Goal: Task Accomplishment & Management: Manage account settings

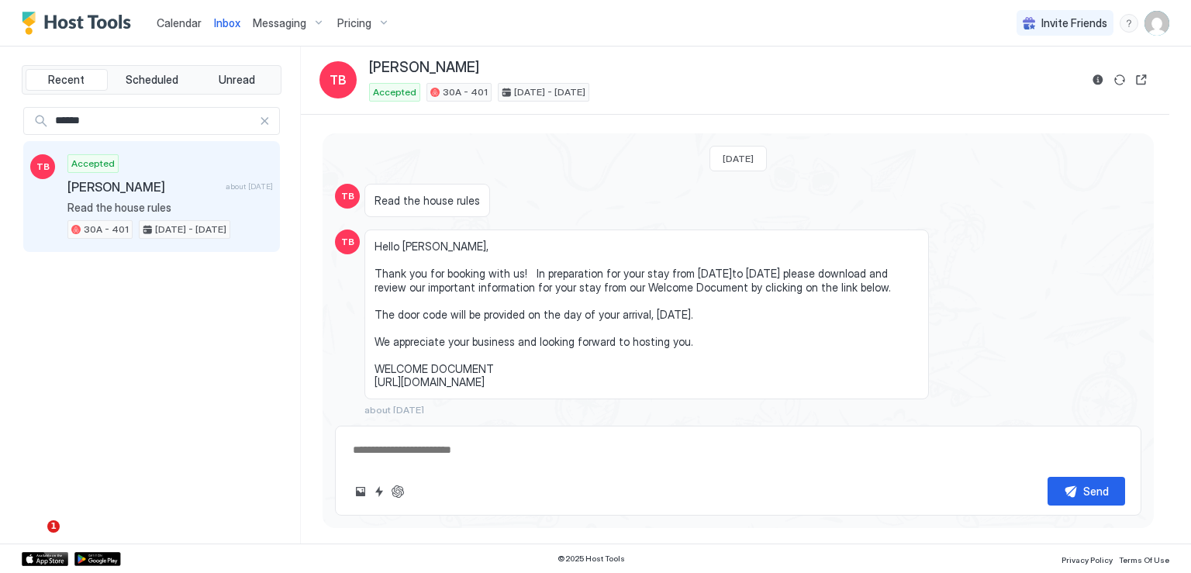
scroll to position [47, 0]
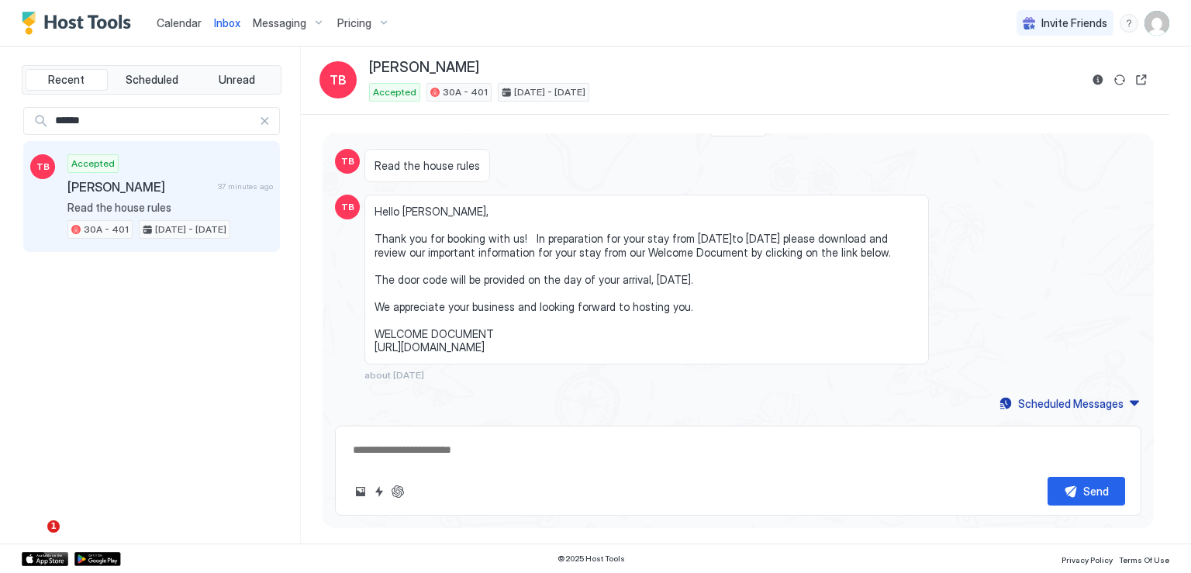
click at [178, 26] on span "Calendar" at bounding box center [179, 22] width 45 height 13
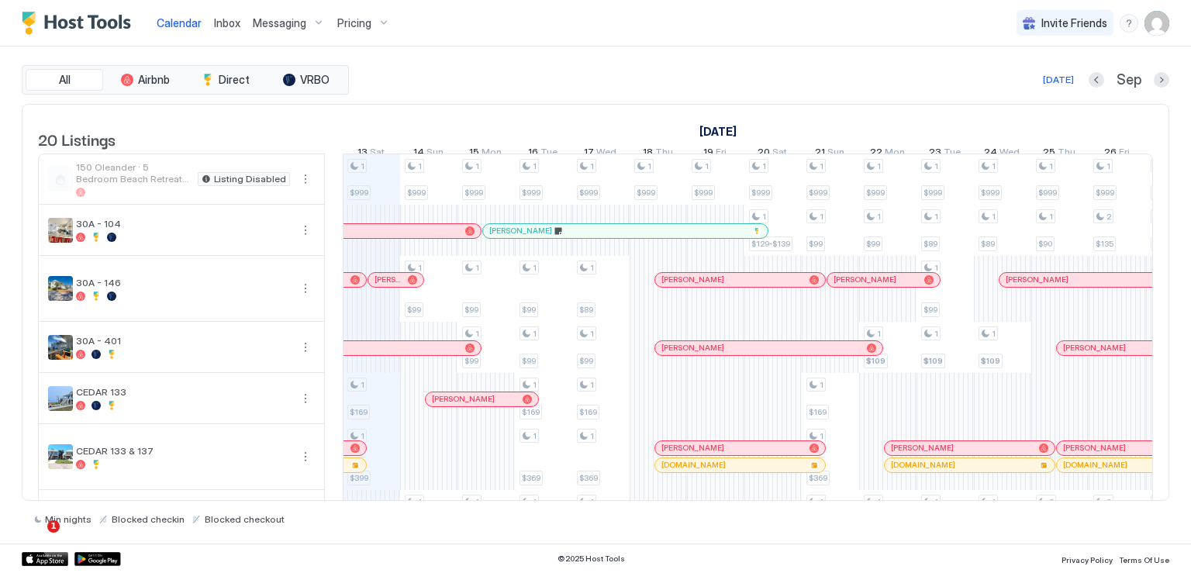
click at [1148, 22] on img "User profile" at bounding box center [1156, 23] width 25 height 25
click at [1042, 90] on div "Settings" at bounding box center [1070, 87] width 197 height 27
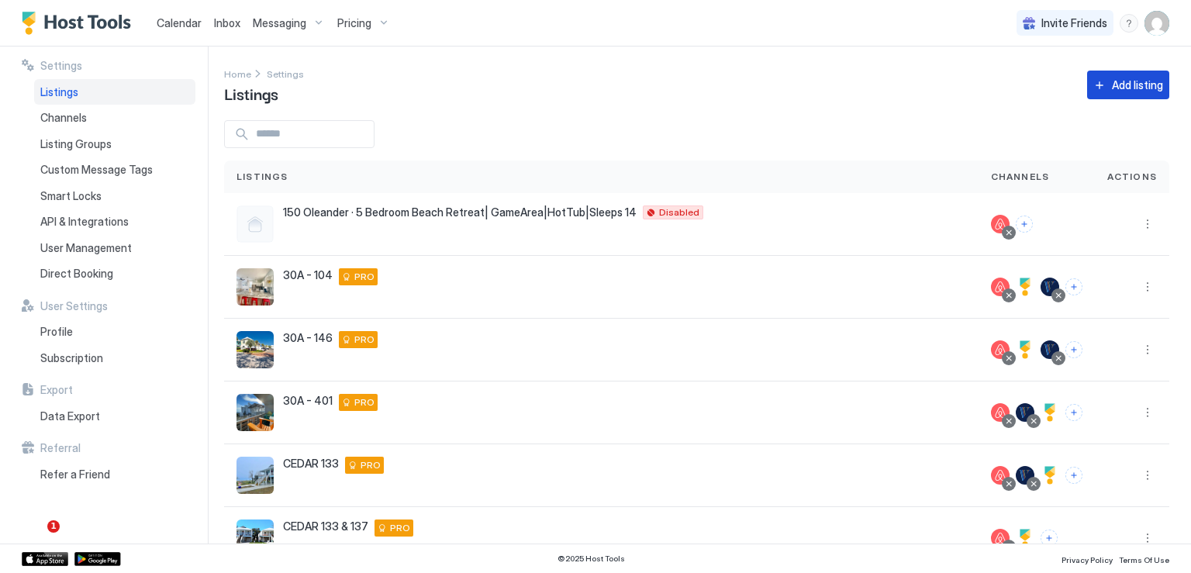
click at [1112, 88] on div "Add listing" at bounding box center [1137, 85] width 51 height 16
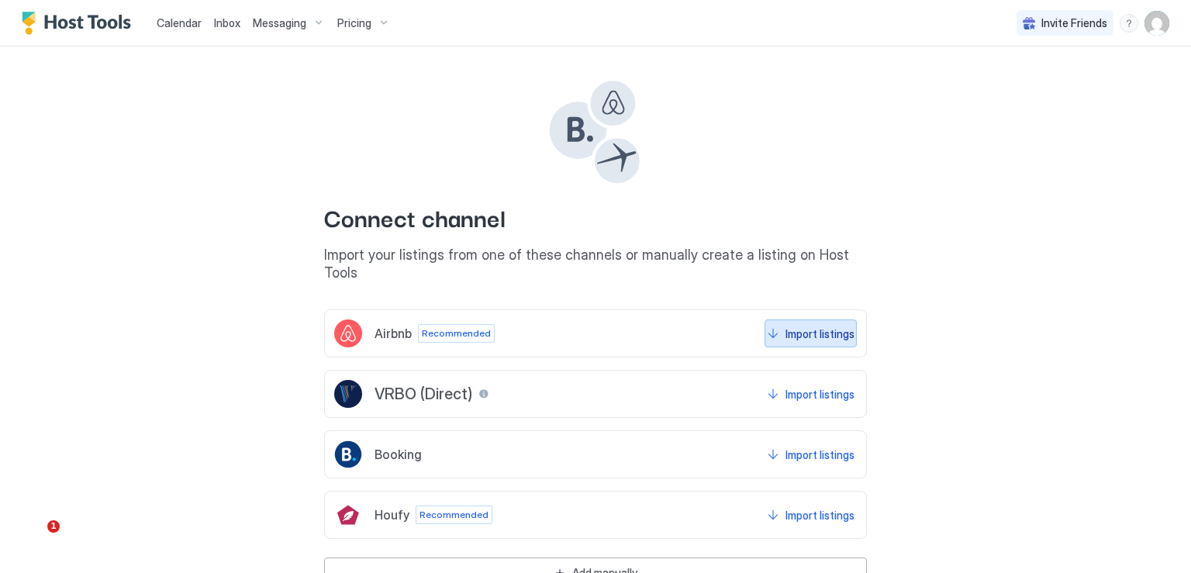
click at [796, 326] on div "Import listings" at bounding box center [819, 334] width 69 height 16
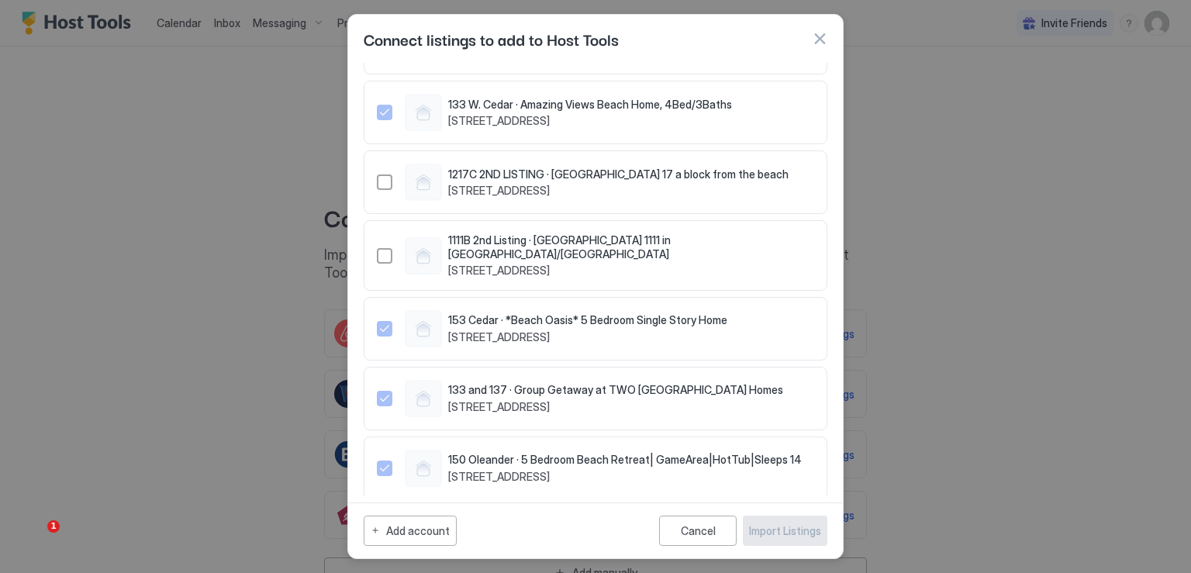
scroll to position [1688, 0]
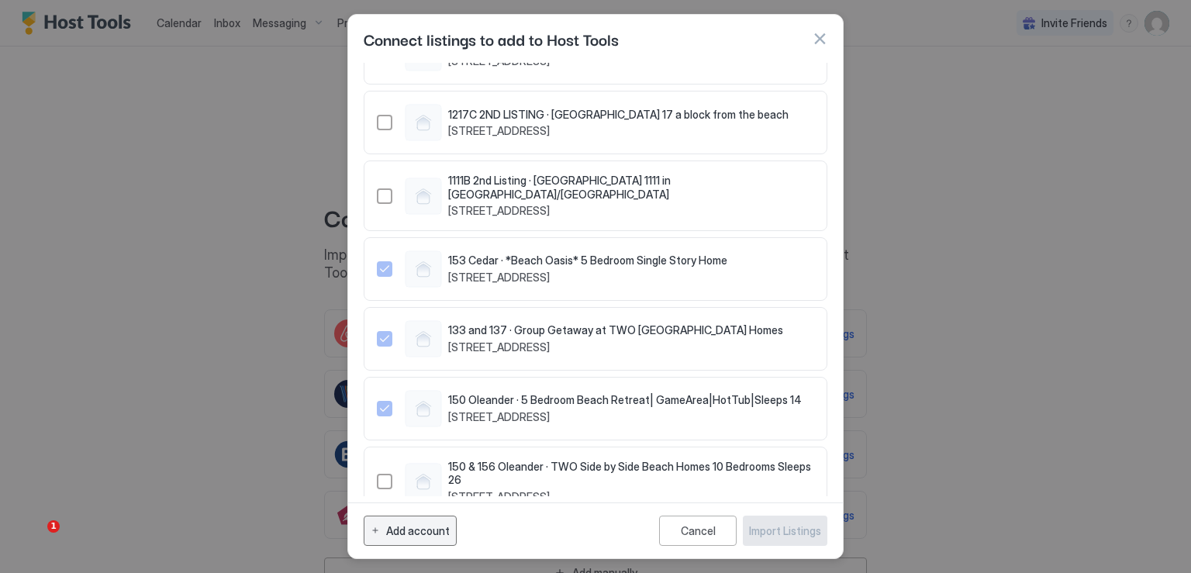
click at [440, 530] on div "Add account" at bounding box center [418, 531] width 64 height 16
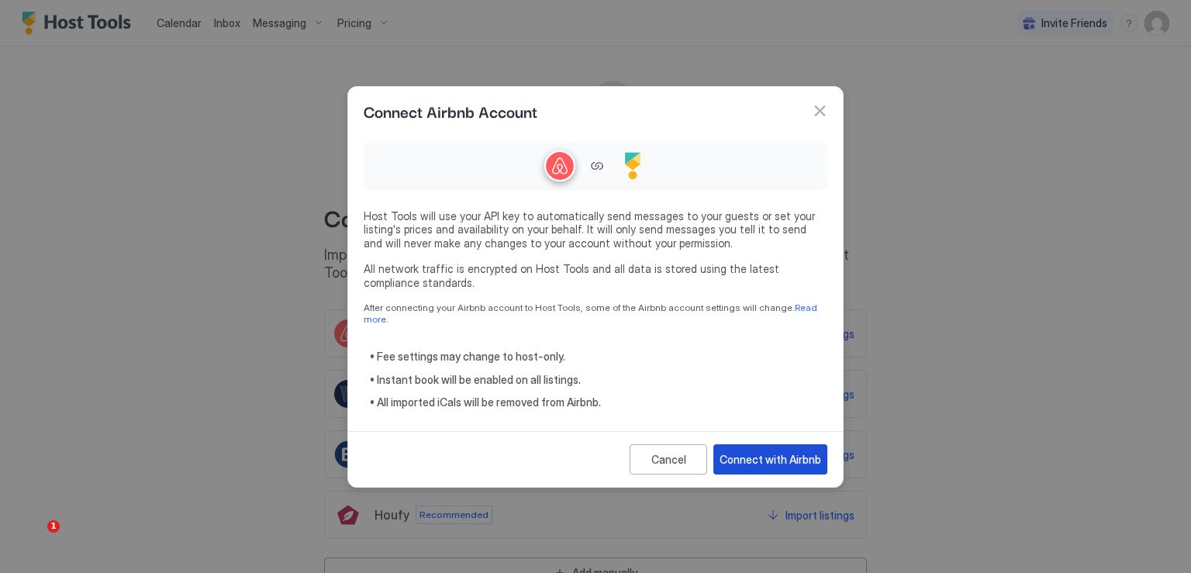
click at [768, 454] on div "Connect with Airbnb" at bounding box center [771, 459] width 102 height 16
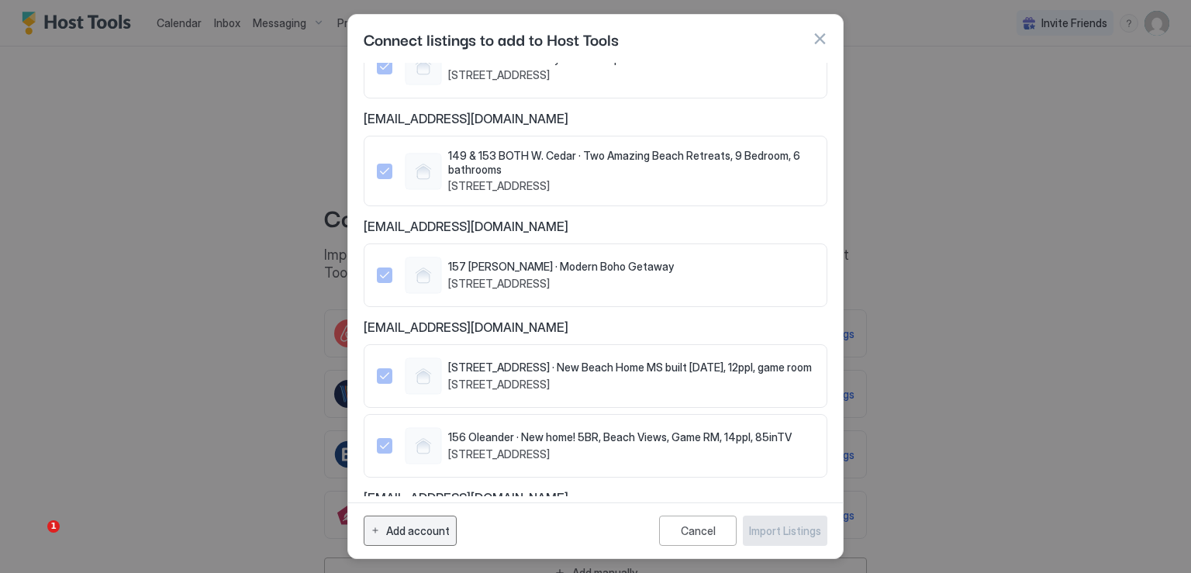
scroll to position [155, 0]
click at [406, 534] on div "Add account" at bounding box center [418, 531] width 64 height 16
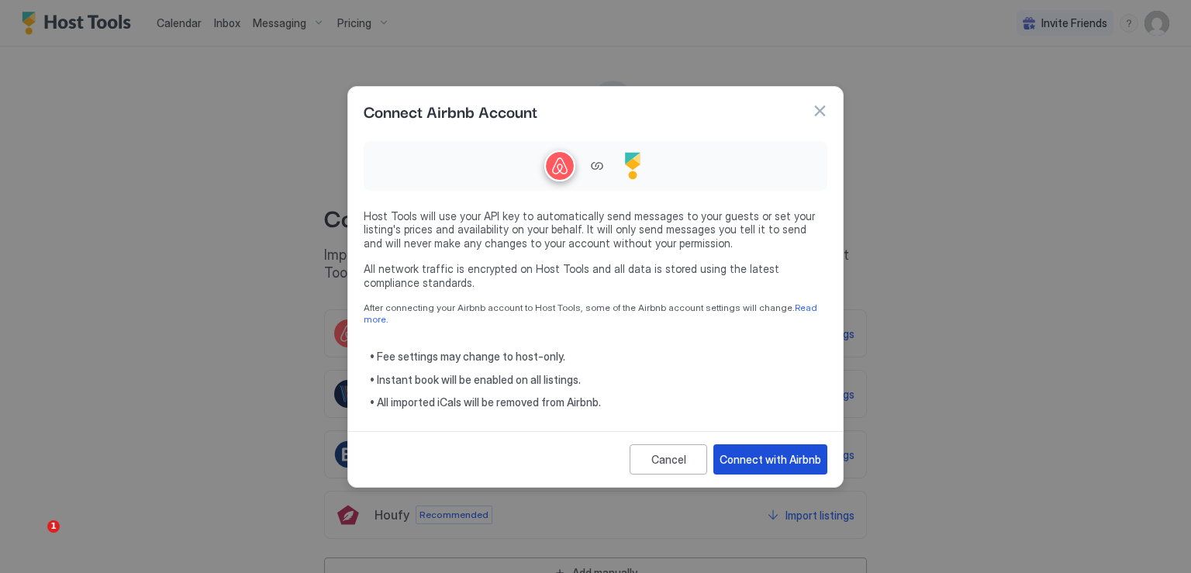
click at [740, 458] on div "Connect with Airbnb" at bounding box center [771, 459] width 102 height 16
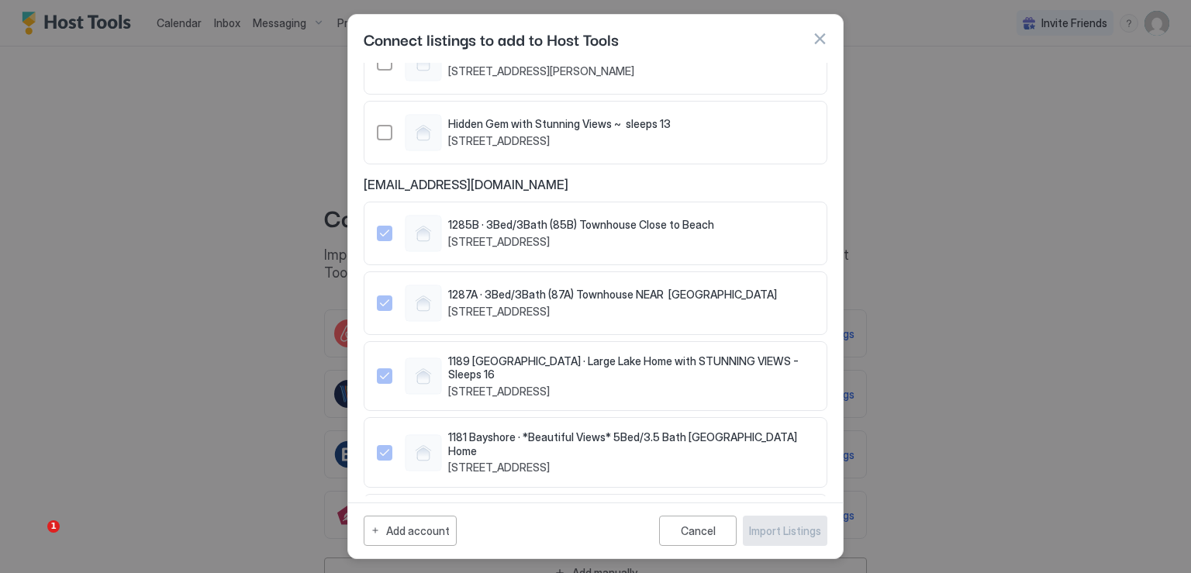
scroll to position [1068, 0]
click at [411, 528] on div "Add account" at bounding box center [418, 531] width 64 height 16
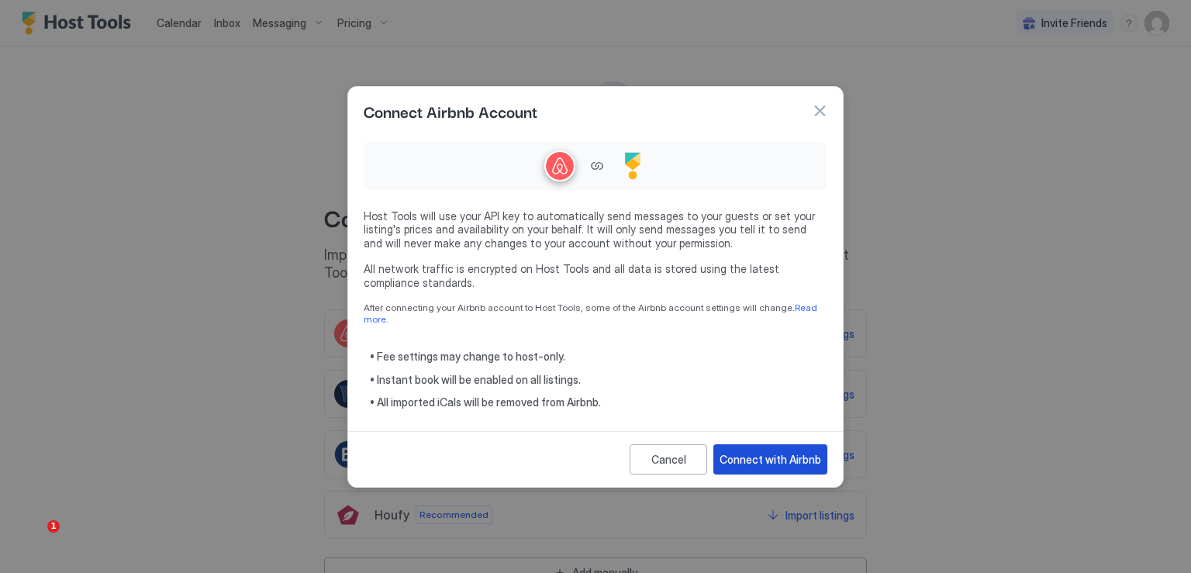
click at [730, 454] on div "Connect with Airbnb" at bounding box center [771, 459] width 102 height 16
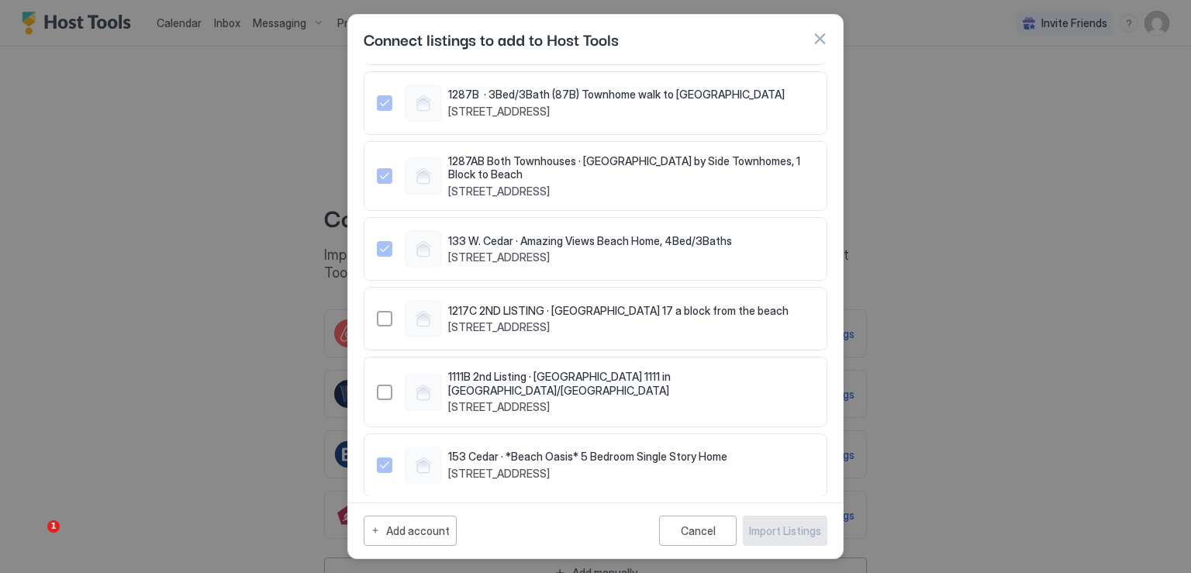
scroll to position [1455, 0]
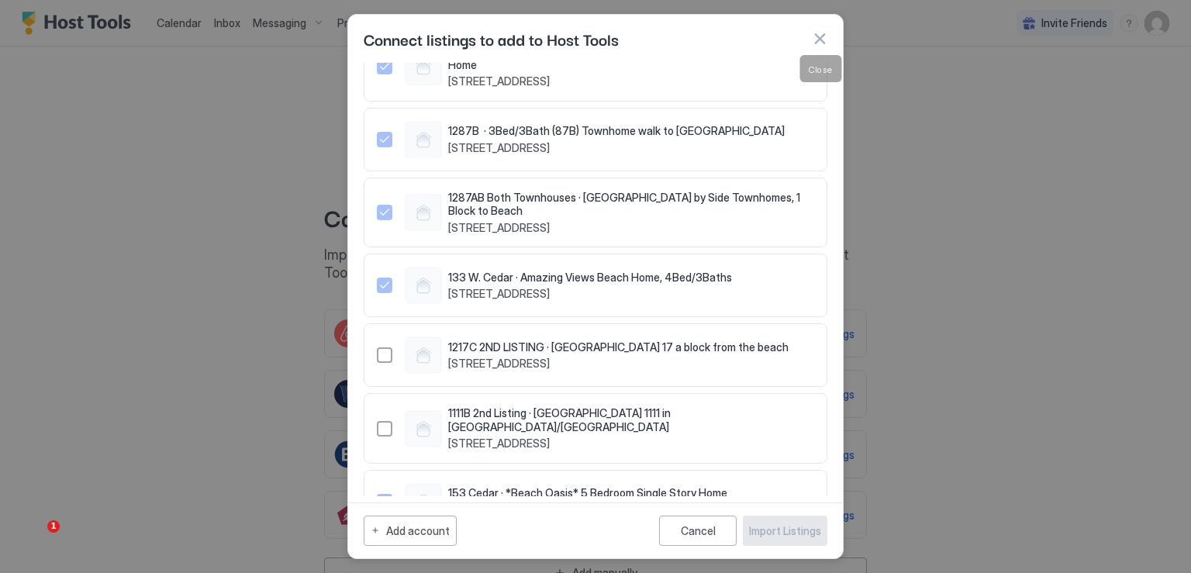
click at [823, 39] on button "button" at bounding box center [820, 39] width 16 height 16
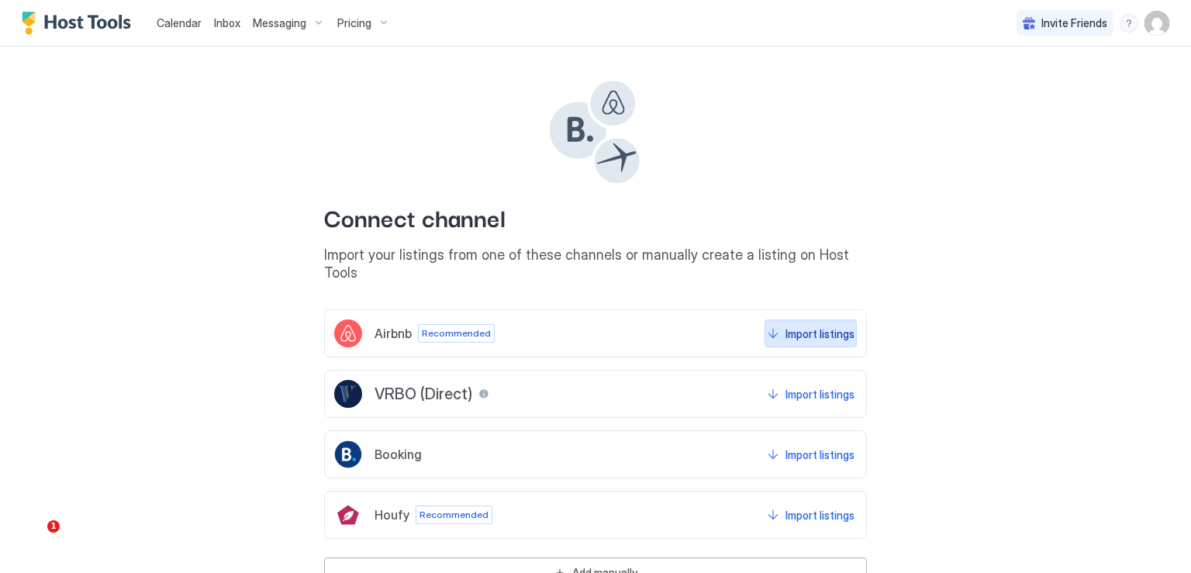
click at [791, 326] on div "Import listings" at bounding box center [819, 334] width 69 height 16
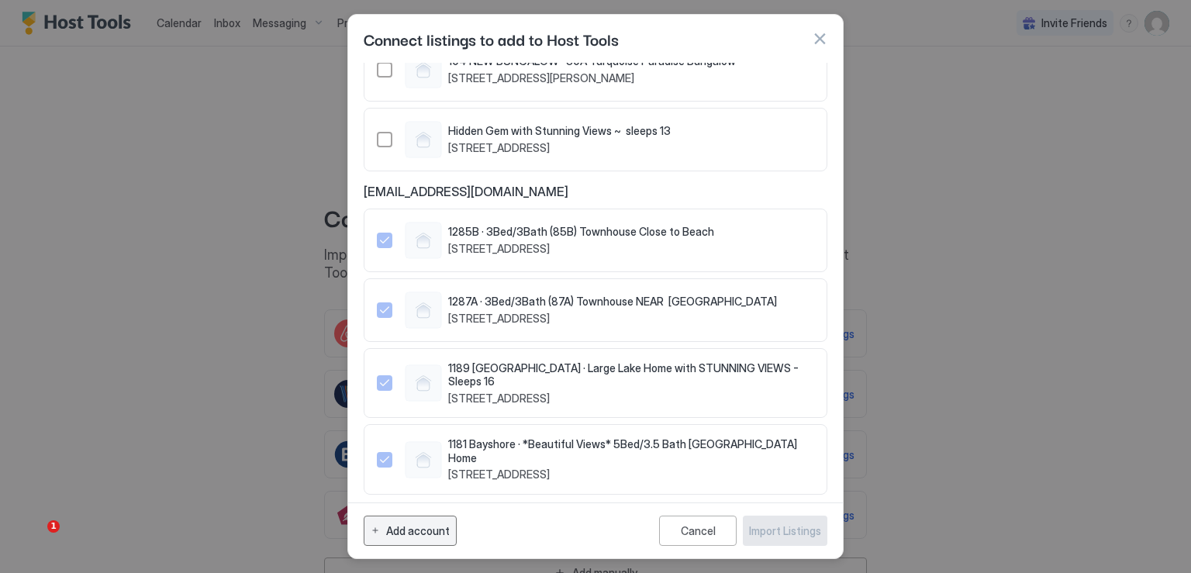
scroll to position [0, 0]
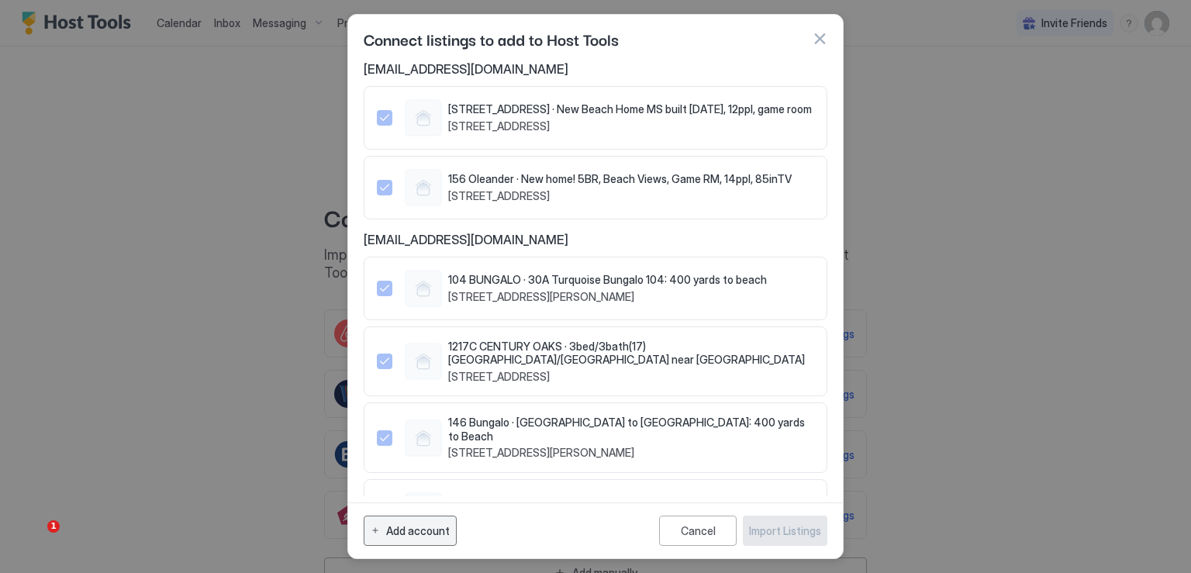
click at [425, 527] on div "Add account" at bounding box center [418, 531] width 64 height 16
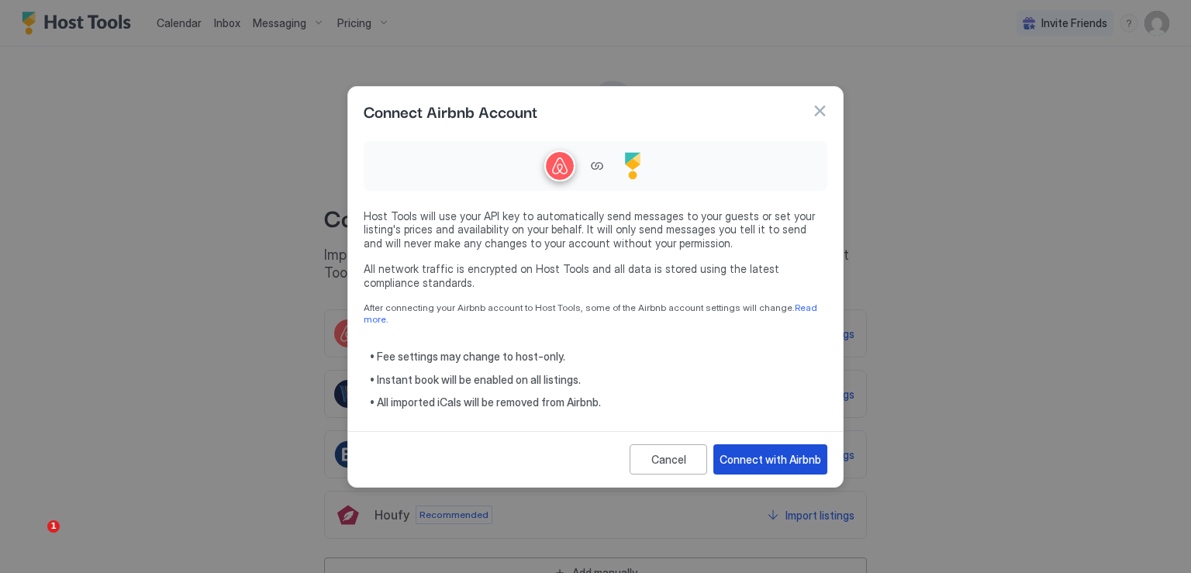
click at [793, 457] on div "Connect with Airbnb" at bounding box center [771, 459] width 102 height 16
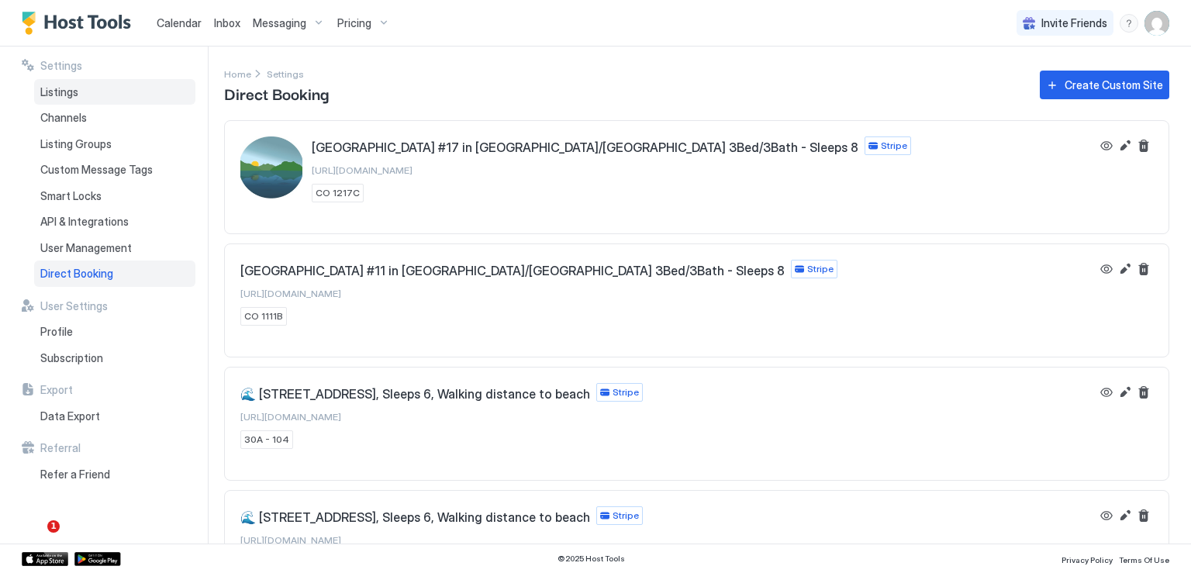
click at [78, 95] on span "Listings" at bounding box center [59, 92] width 38 height 14
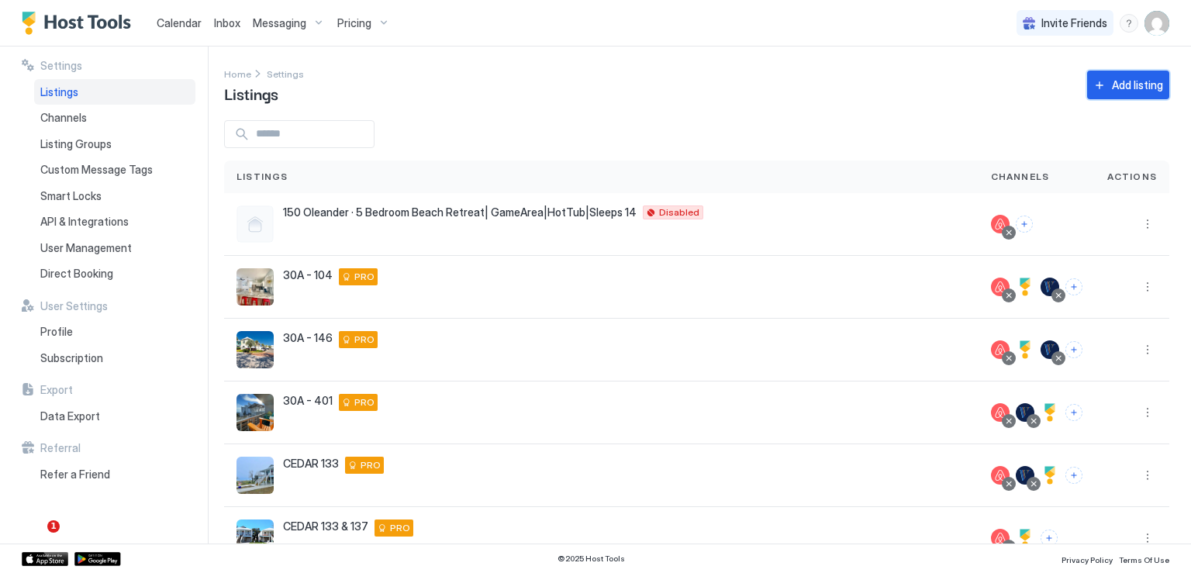
click at [1116, 85] on div "Add listing" at bounding box center [1137, 85] width 51 height 16
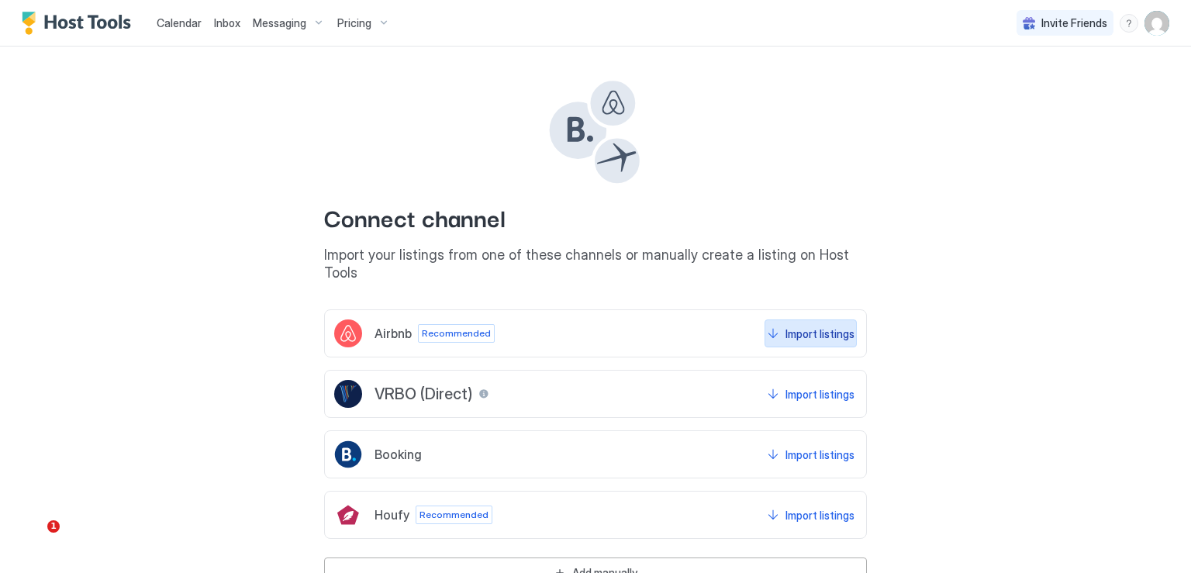
click at [785, 326] on div "Import listings" at bounding box center [819, 334] width 69 height 16
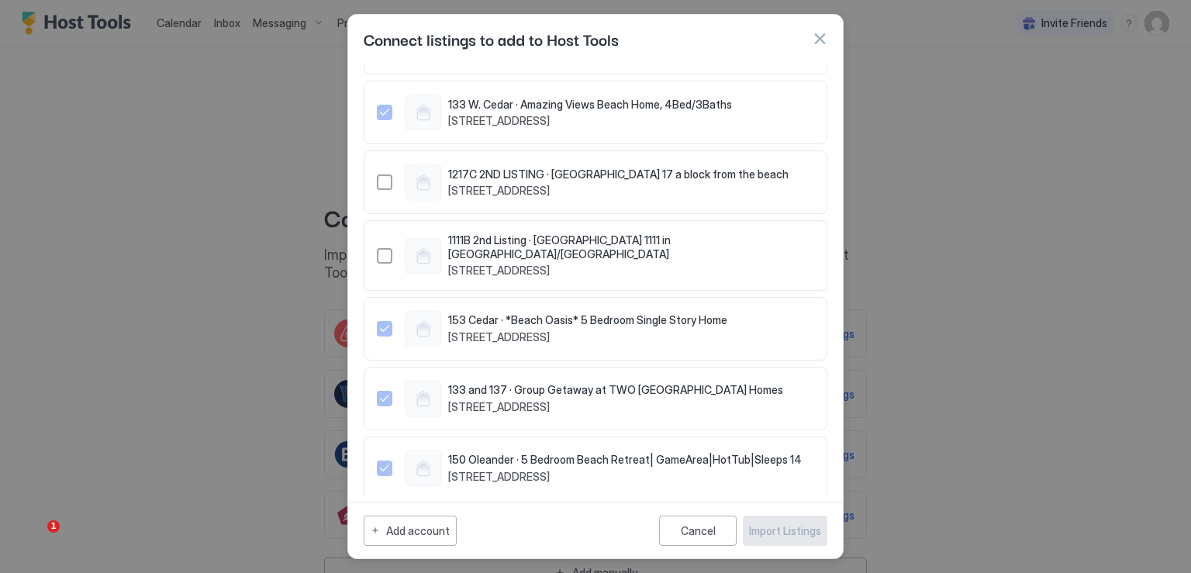
scroll to position [1688, 0]
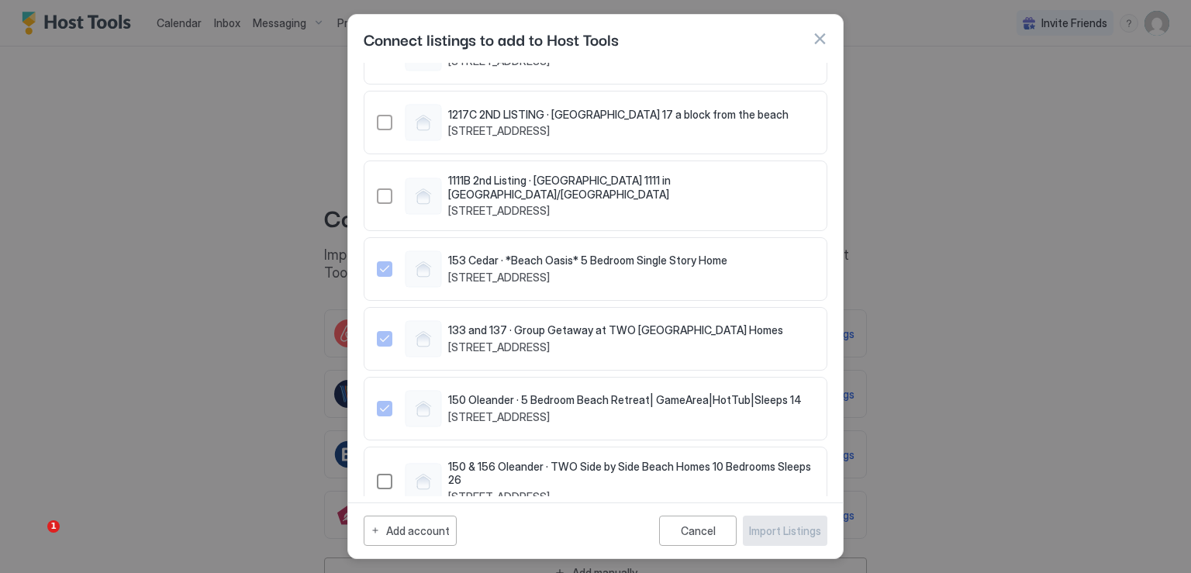
click at [390, 474] on div "1490820736697503811" at bounding box center [385, 482] width 16 height 16
click at [792, 531] on div "Import Listings" at bounding box center [785, 531] width 72 height 16
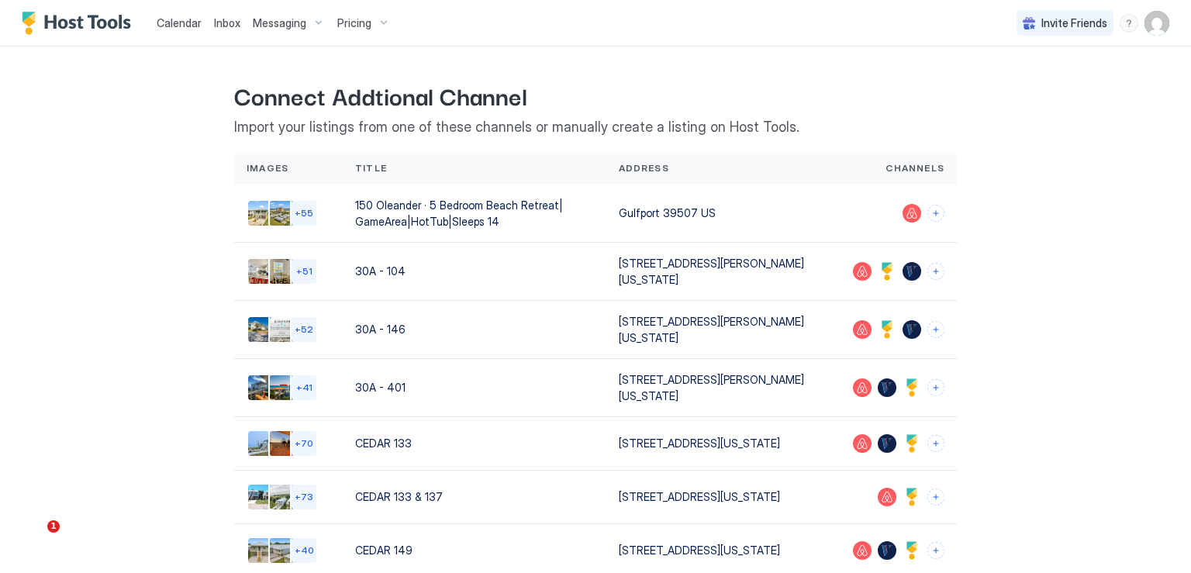
click at [1144, 31] on img "User profile" at bounding box center [1156, 23] width 25 height 25
click at [1027, 91] on div "Settings" at bounding box center [1058, 87] width 197 height 27
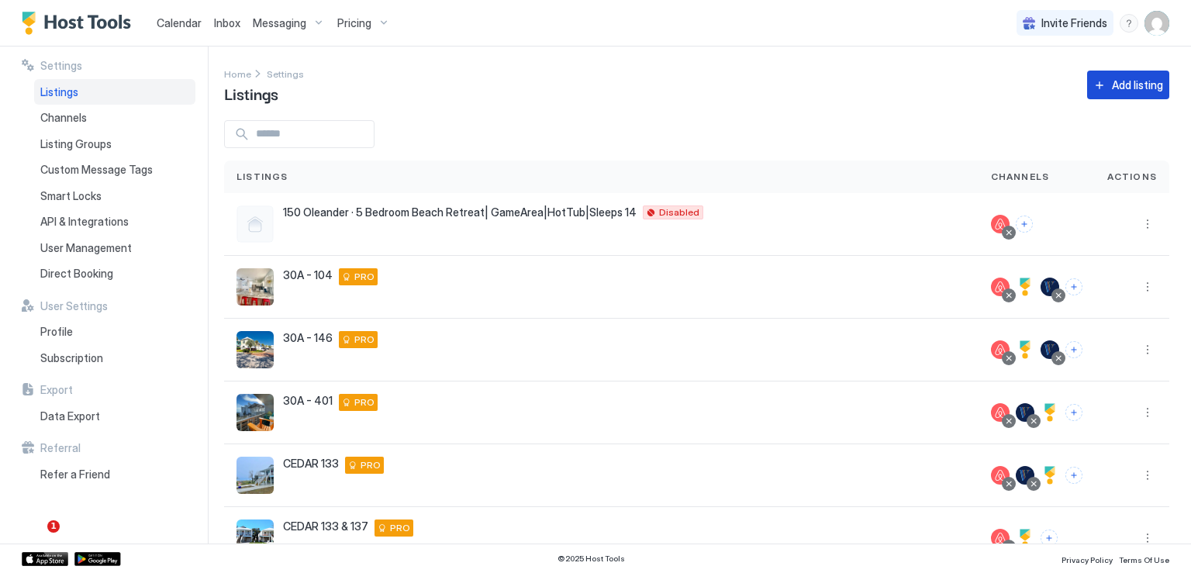
click at [1100, 90] on button "Add listing" at bounding box center [1128, 85] width 82 height 29
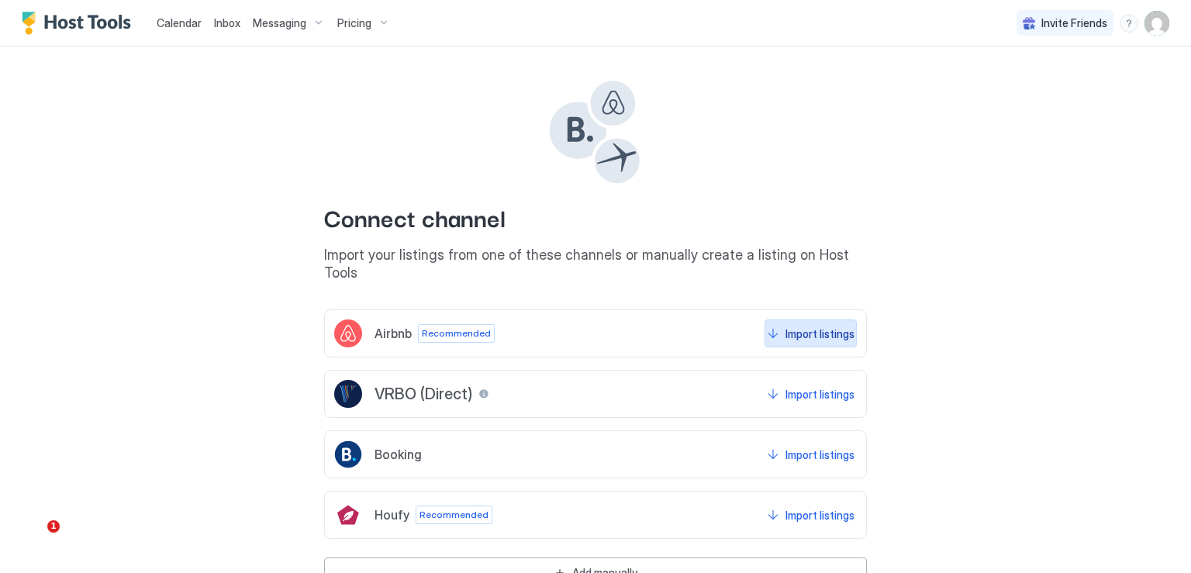
click at [792, 326] on div "Import listings" at bounding box center [819, 334] width 69 height 16
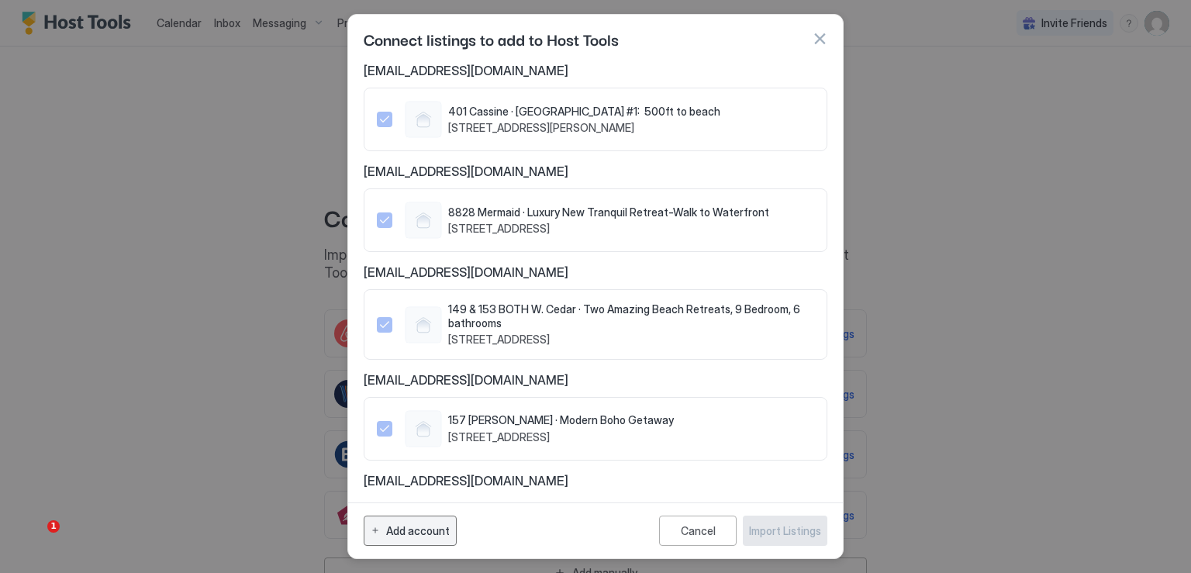
click at [413, 531] on div "Add account" at bounding box center [418, 531] width 64 height 16
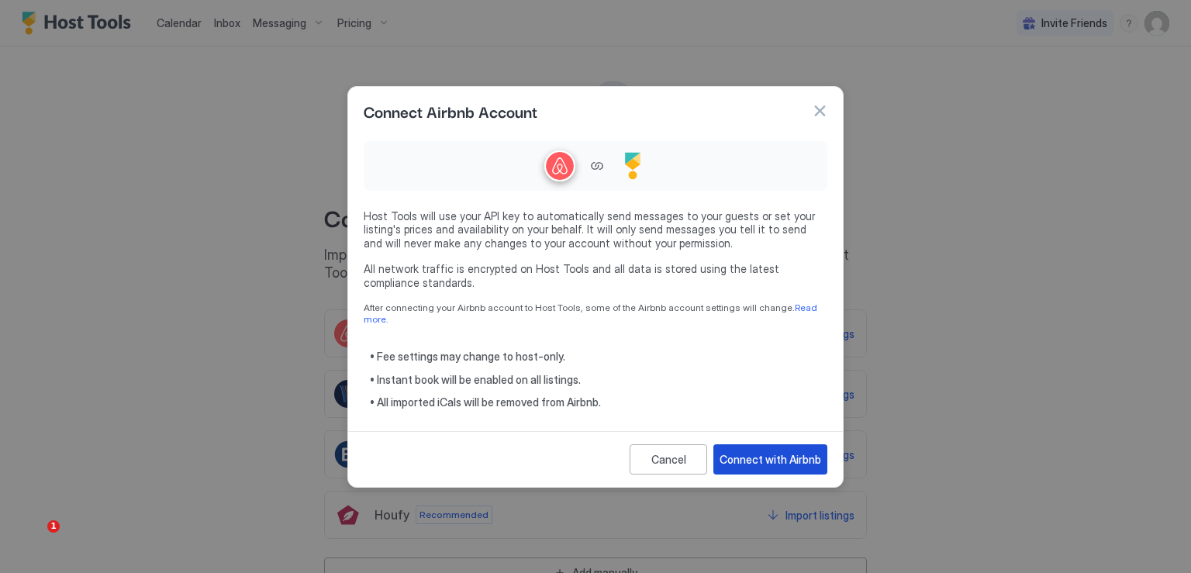
click at [744, 457] on div "Connect with Airbnb" at bounding box center [771, 459] width 102 height 16
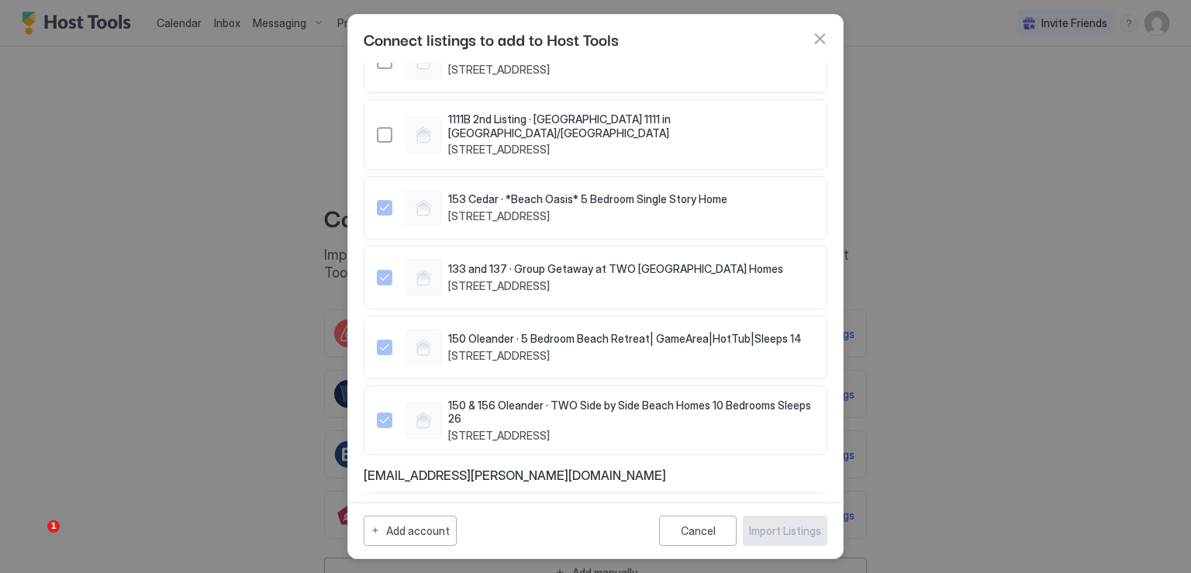
scroll to position [1789, 0]
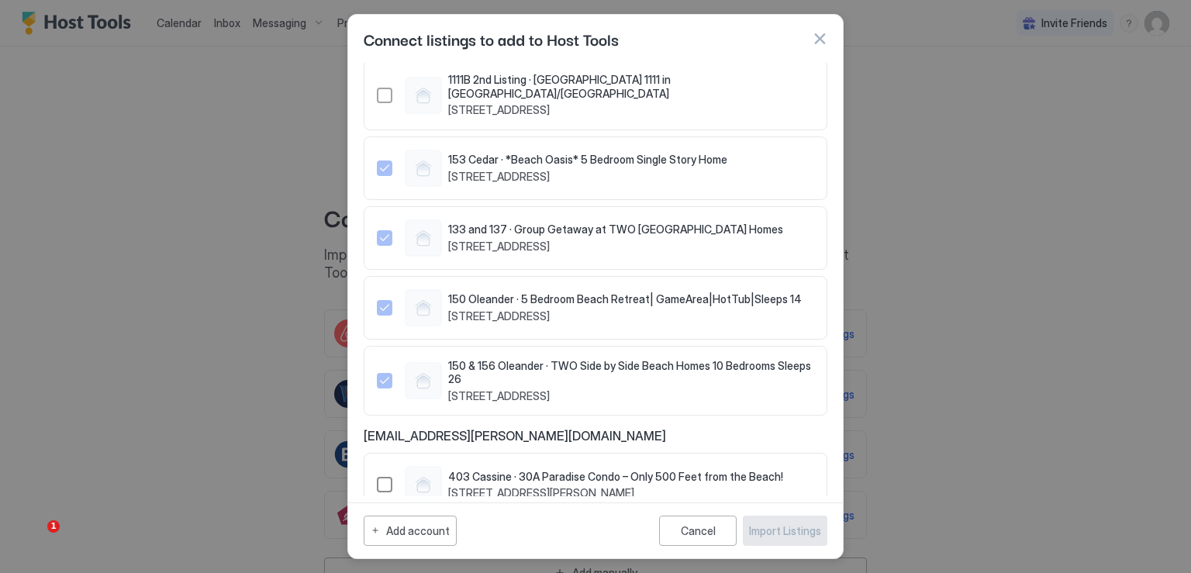
click at [381, 477] on div "582391123086534210" at bounding box center [385, 485] width 16 height 16
click at [782, 534] on div "Import Listings" at bounding box center [785, 531] width 72 height 16
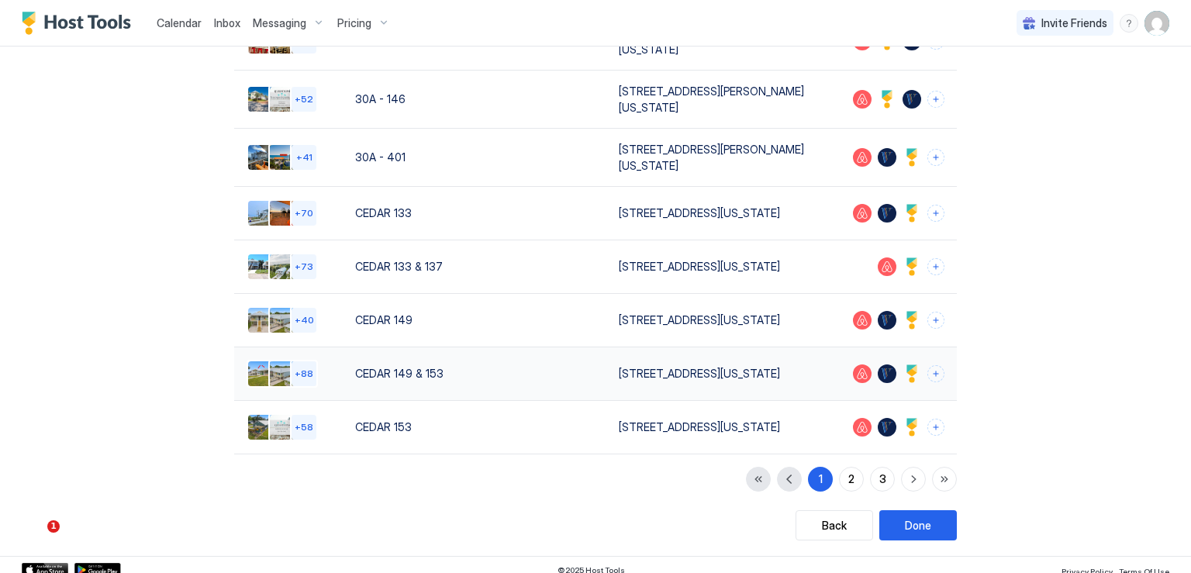
scroll to position [319, 0]
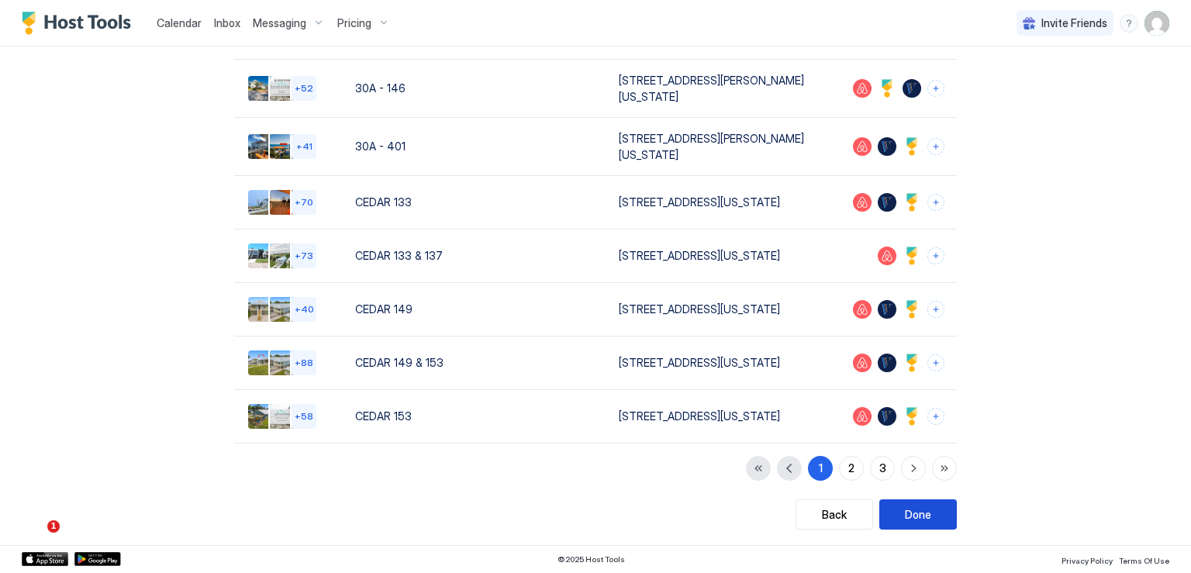
click at [917, 518] on div "Done" at bounding box center [918, 514] width 26 height 16
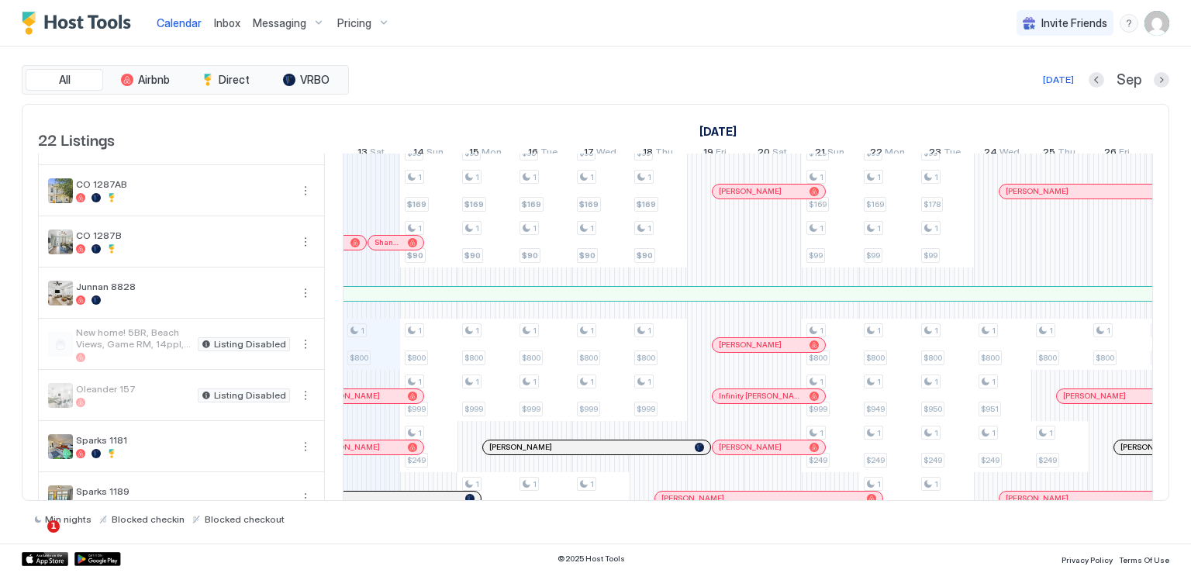
scroll to position [828, 0]
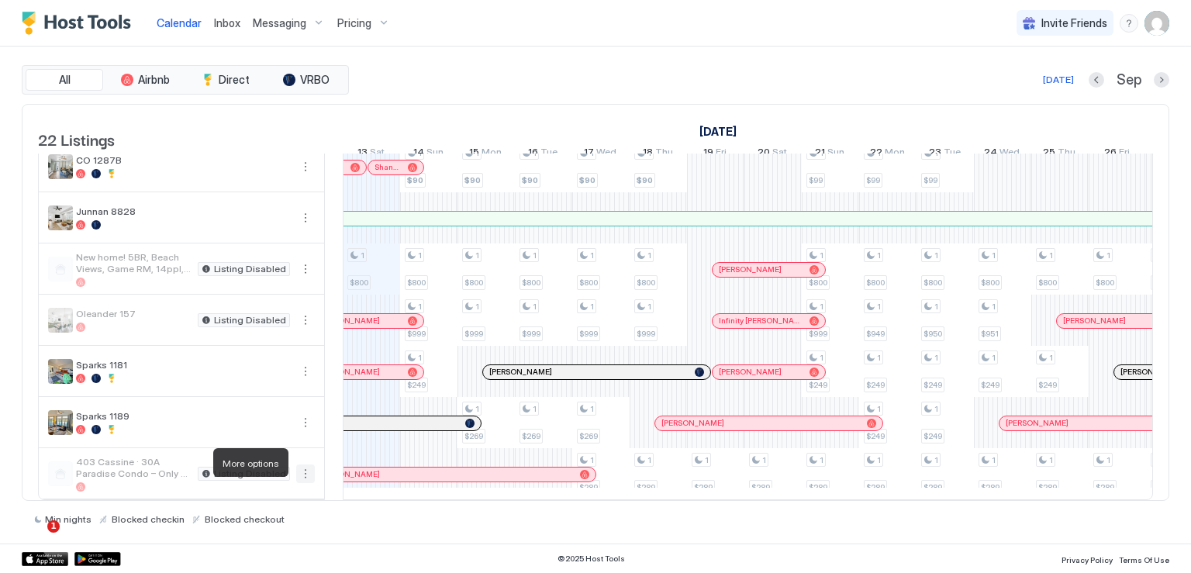
click at [298, 464] on button "More options" at bounding box center [305, 473] width 19 height 19
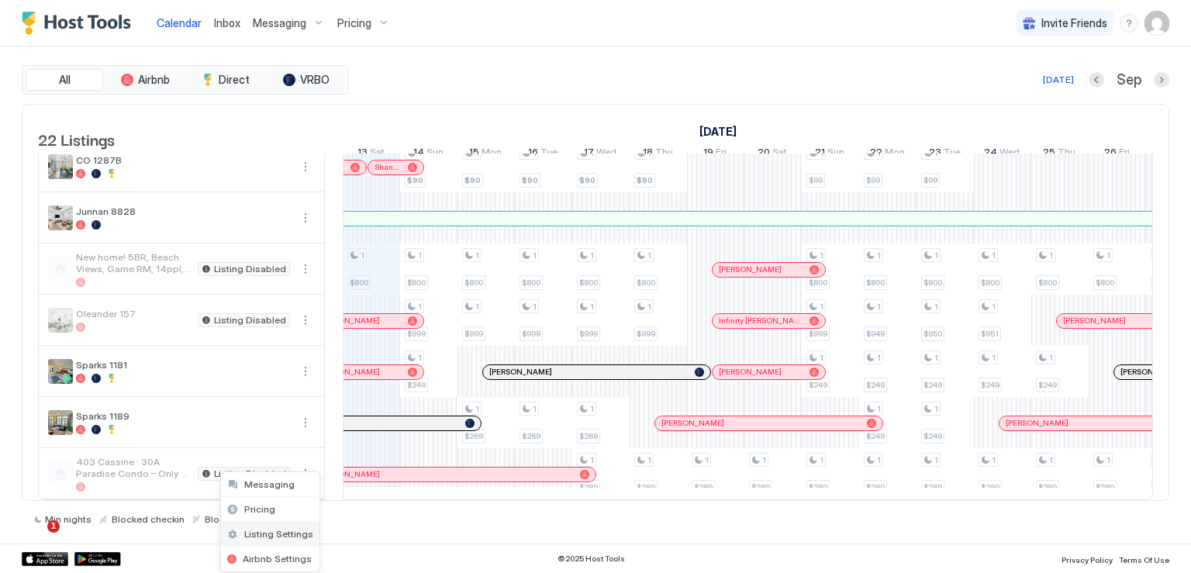
click at [291, 528] on span "Listing Settings" at bounding box center [278, 534] width 69 height 12
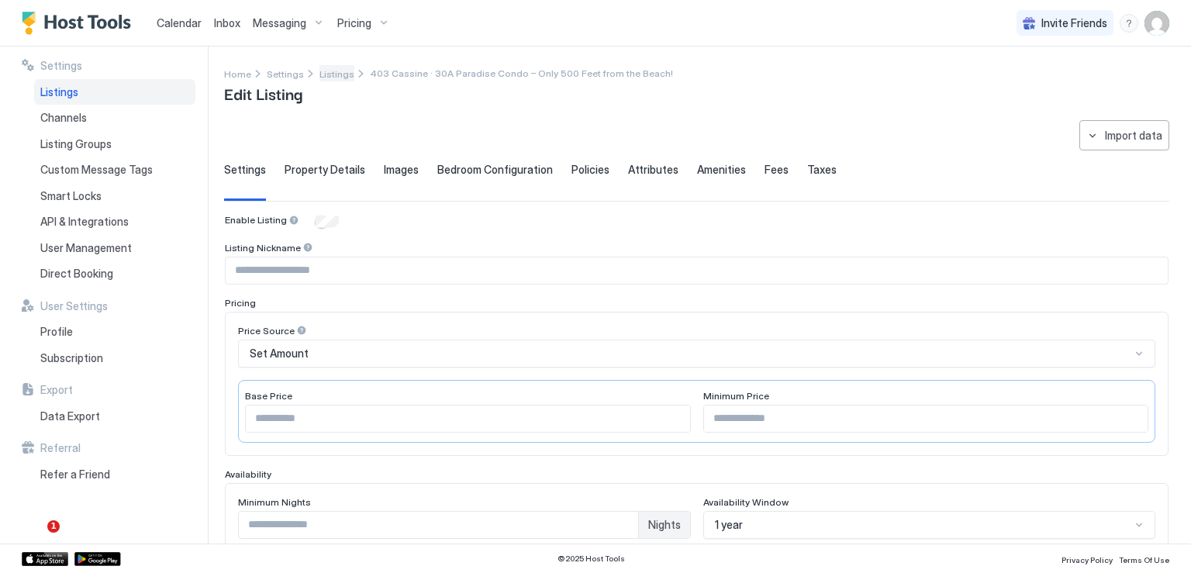
click at [332, 74] on span "Listings" at bounding box center [336, 74] width 35 height 12
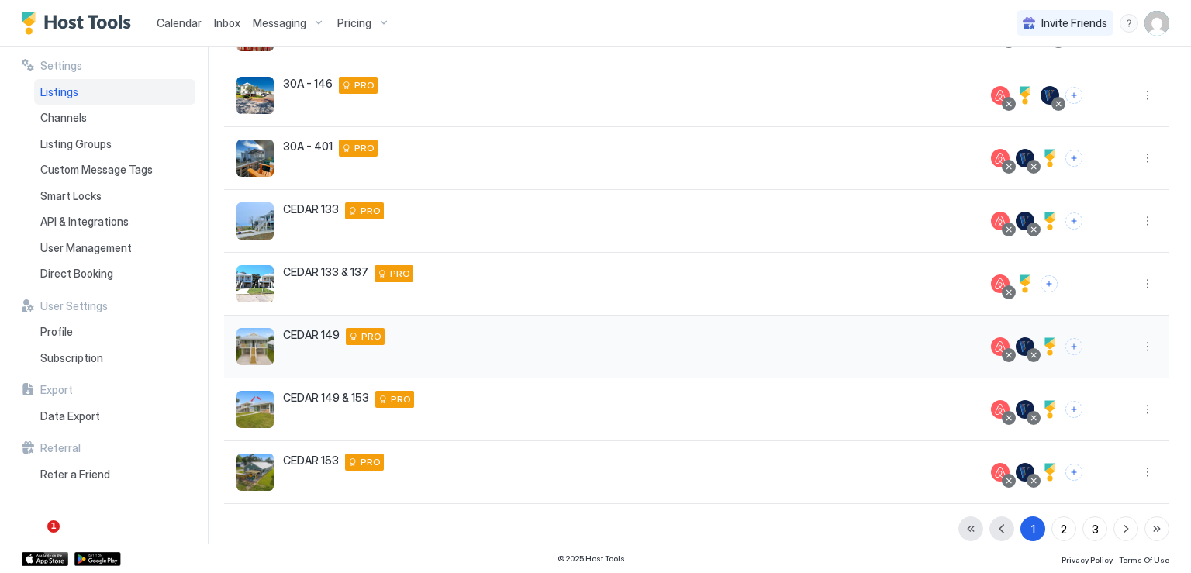
scroll to position [331, 0]
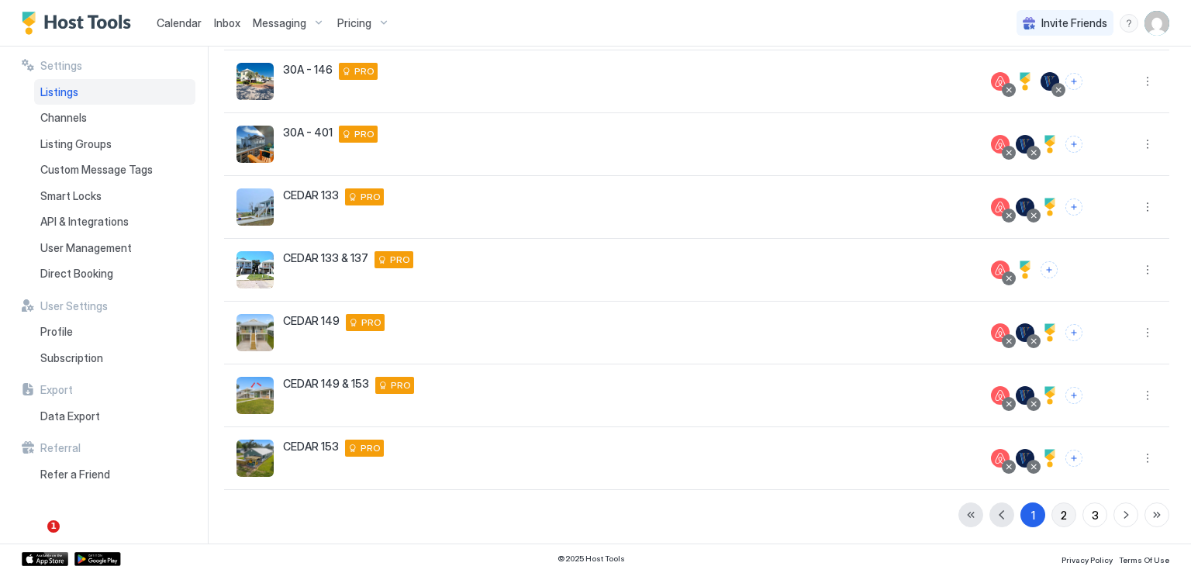
click at [1061, 517] on div "2" at bounding box center [1064, 515] width 6 height 16
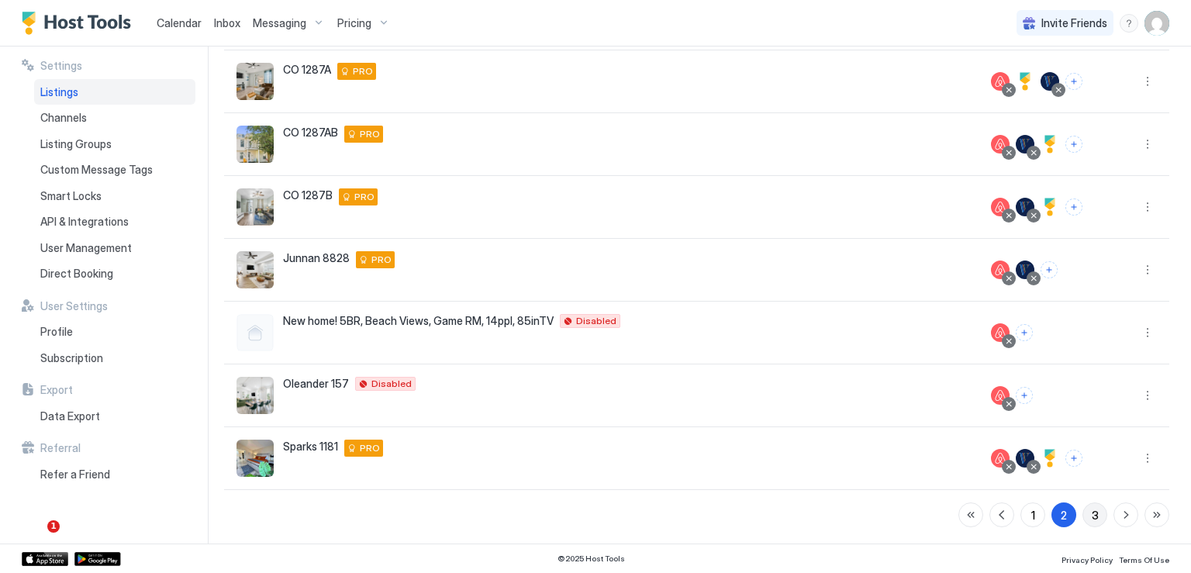
click at [1092, 516] on div "3" at bounding box center [1095, 515] width 7 height 16
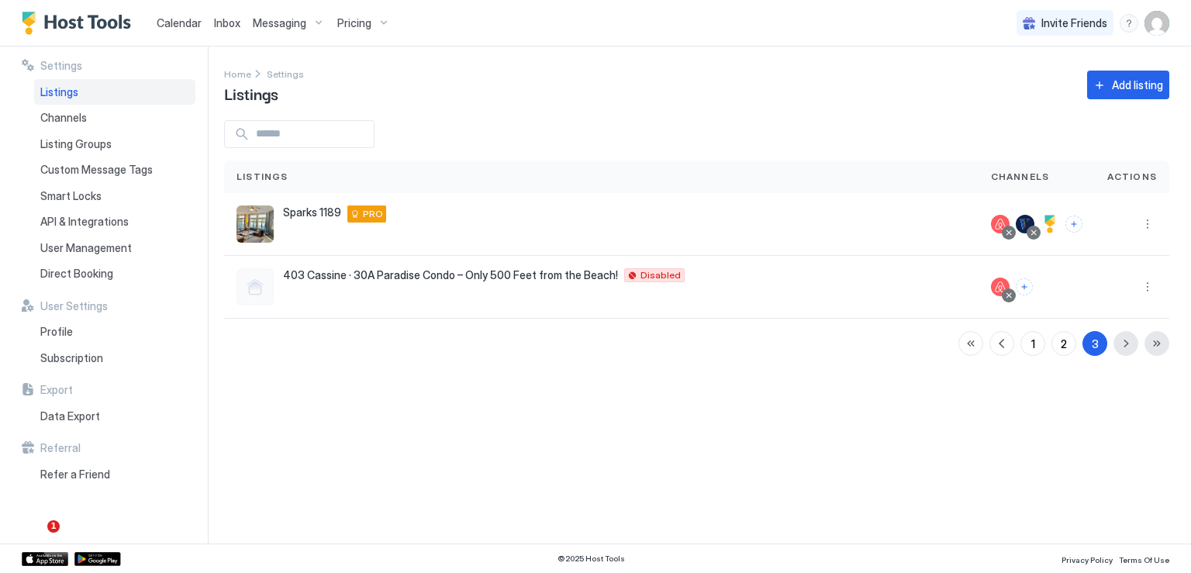
click at [68, 90] on span "Listings" at bounding box center [59, 92] width 38 height 14
click at [285, 74] on span "Settings" at bounding box center [285, 74] width 37 height 12
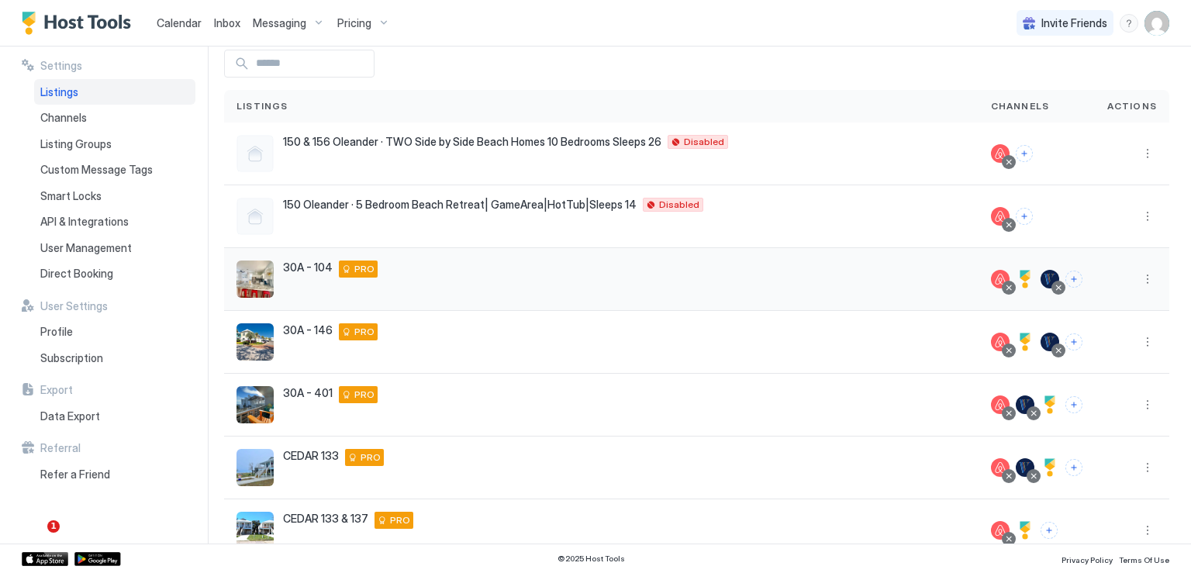
scroll to position [155, 0]
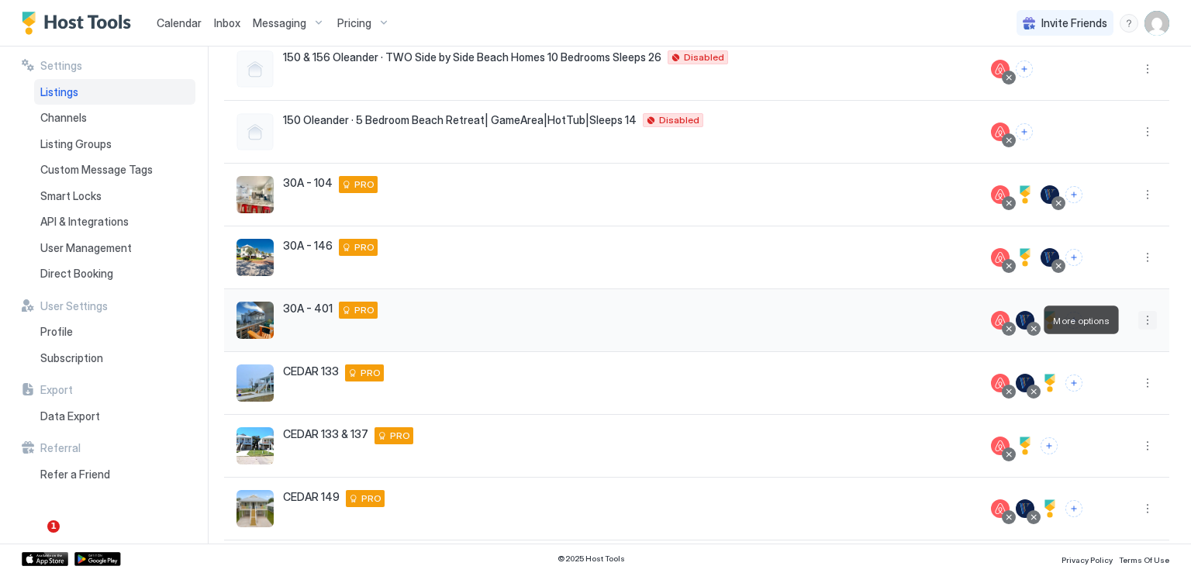
click at [1138, 317] on button "More options" at bounding box center [1147, 320] width 19 height 19
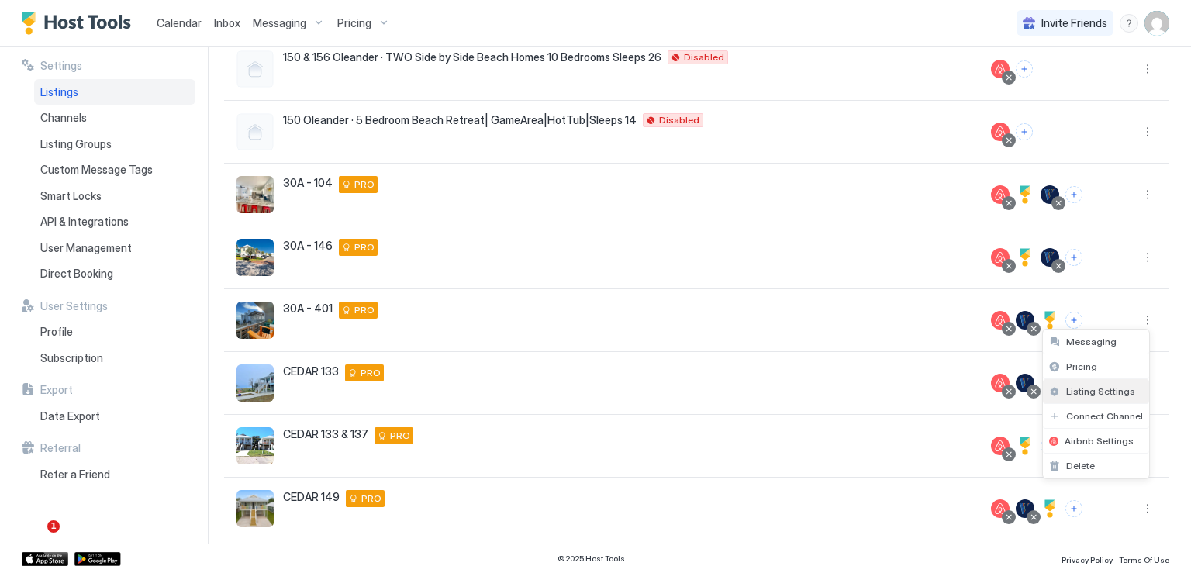
click at [1103, 385] on span "Listing Settings" at bounding box center [1100, 391] width 69 height 12
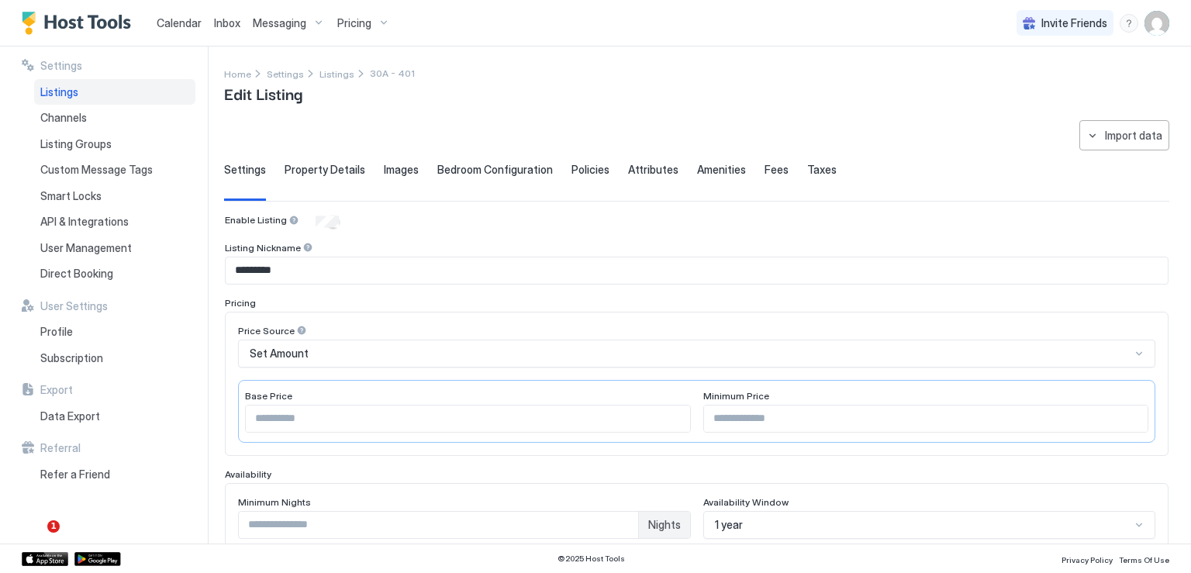
click at [320, 163] on span "Property Details" at bounding box center [325, 170] width 81 height 14
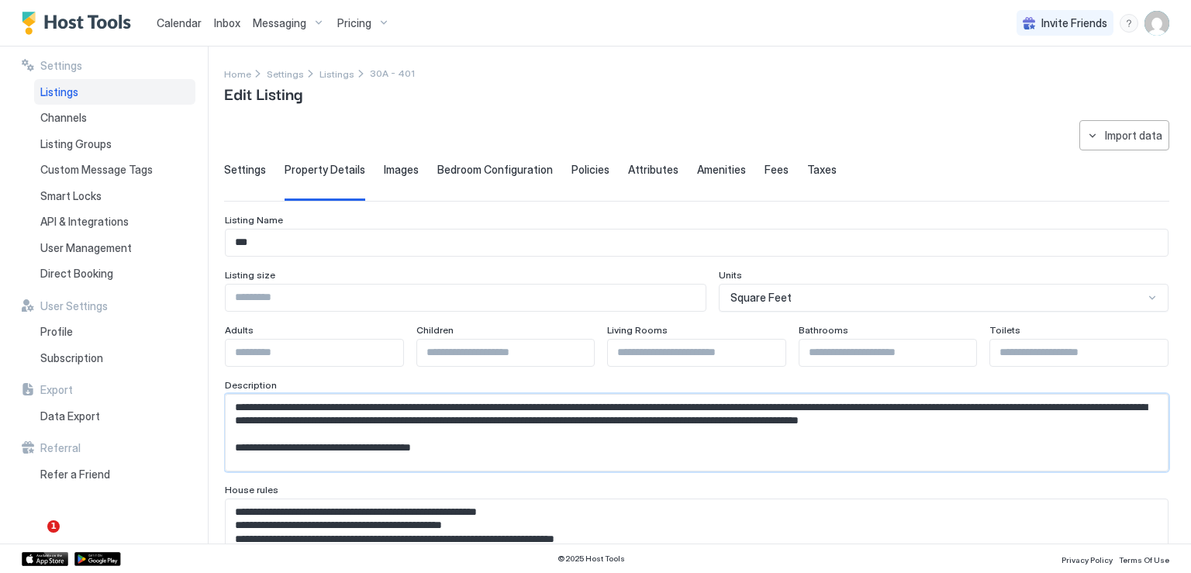
click at [305, 438] on textarea "Input Field" at bounding box center [691, 433] width 930 height 76
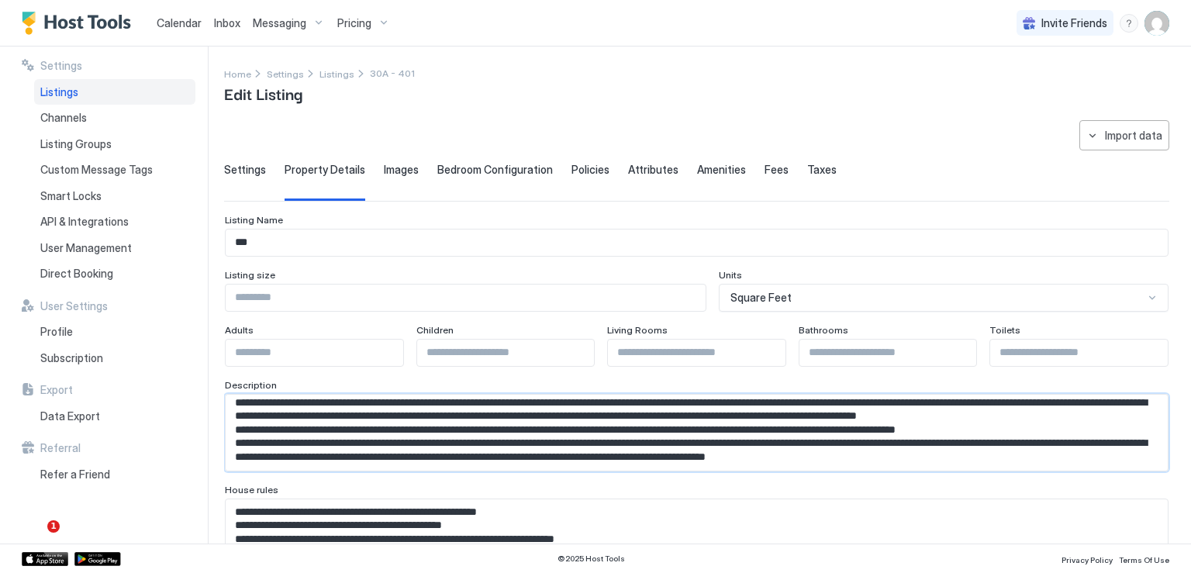
scroll to position [167, 0]
click at [302, 433] on textarea "Input Field" at bounding box center [691, 433] width 930 height 76
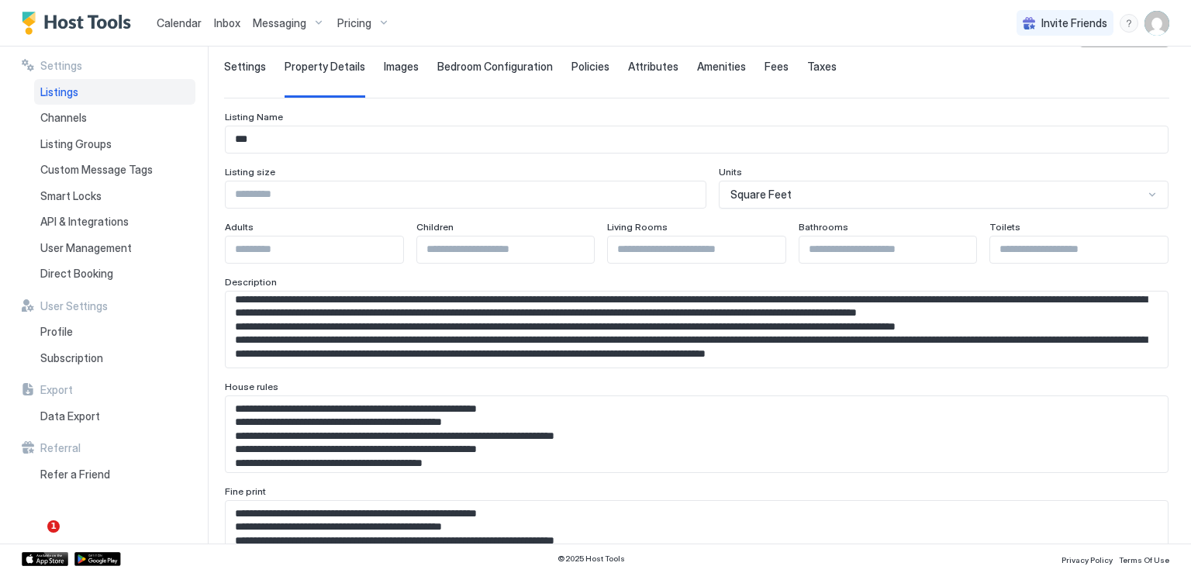
scroll to position [78, 0]
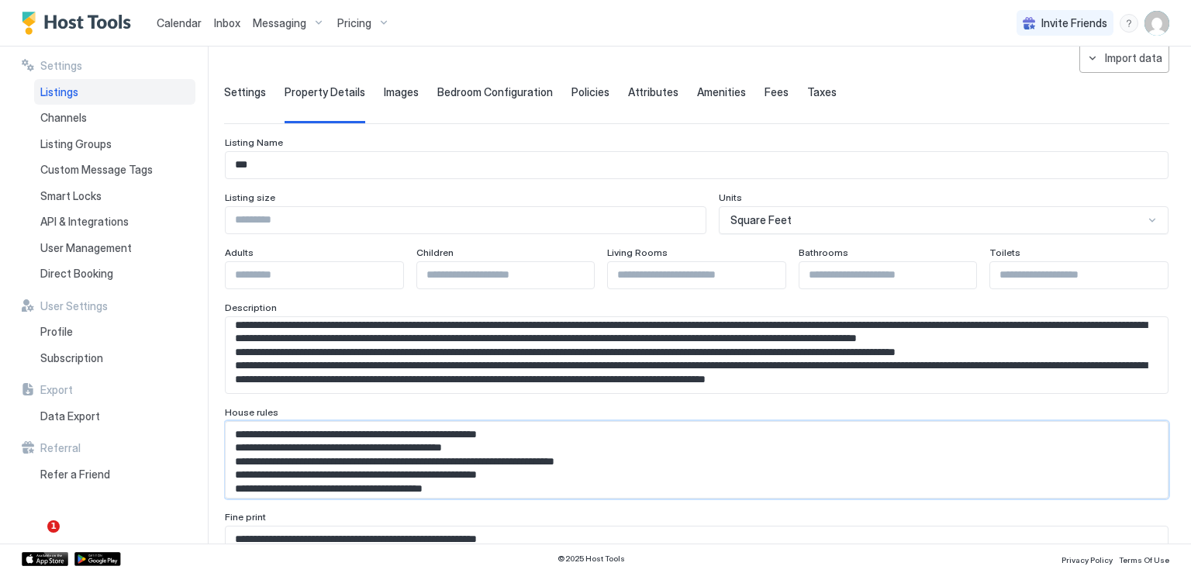
click at [446, 472] on textarea "Input Field" at bounding box center [691, 460] width 930 height 76
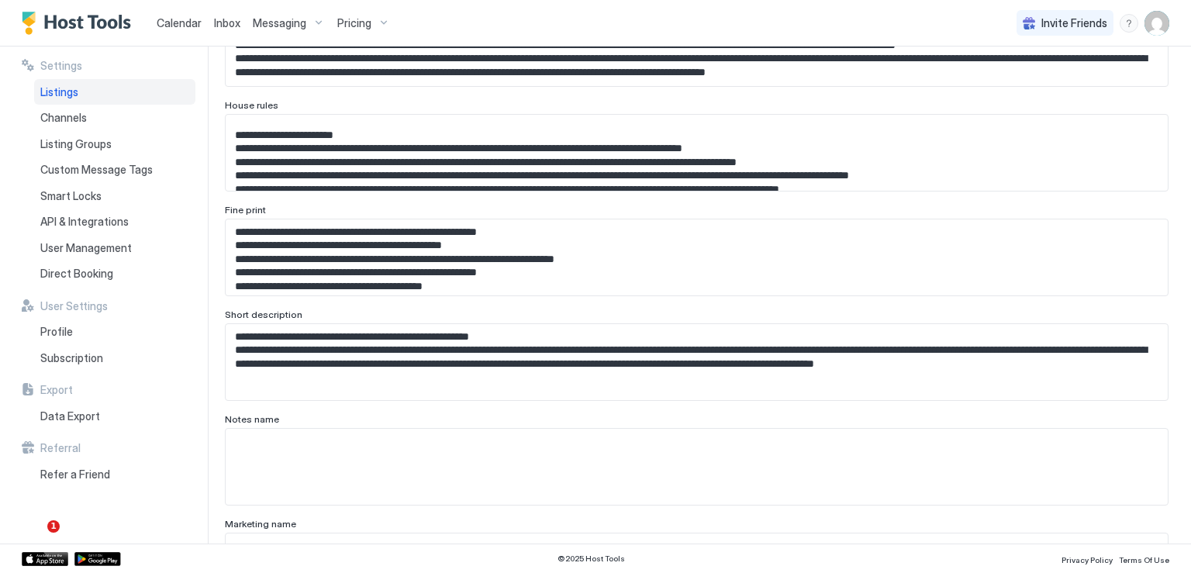
scroll to position [388, 0]
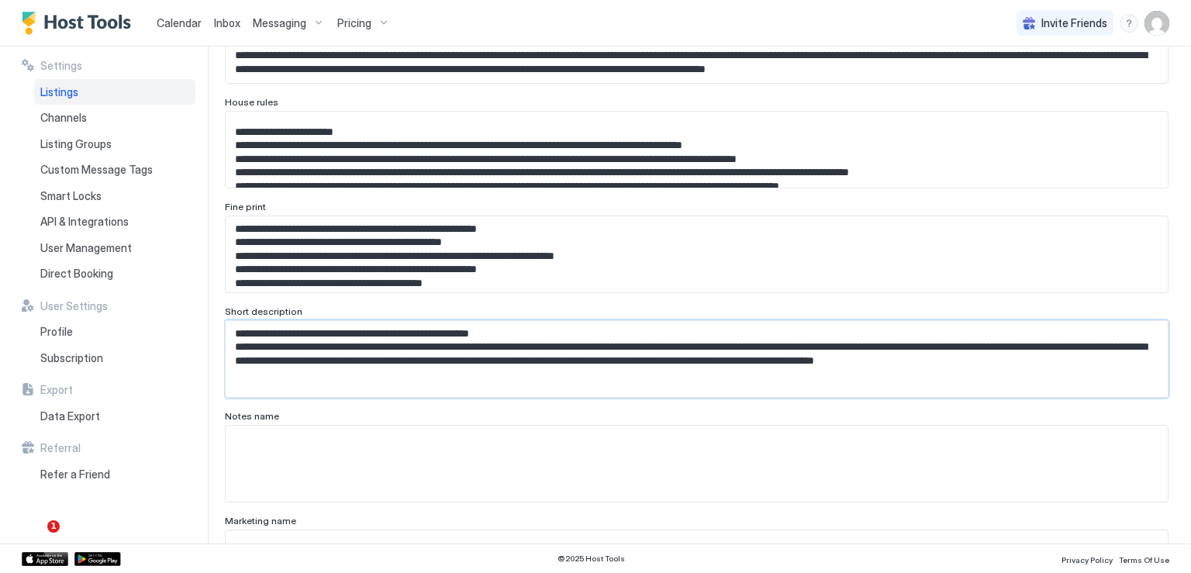
click at [537, 354] on textarea "**********" at bounding box center [691, 359] width 930 height 76
click at [285, 19] on span "Messaging" at bounding box center [280, 23] width 54 height 14
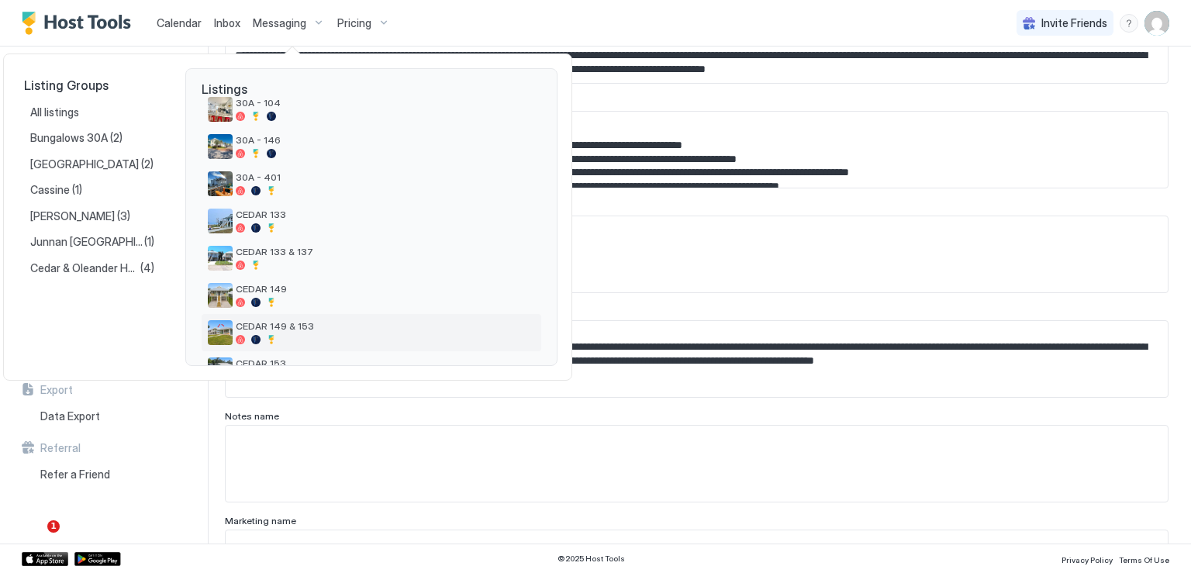
scroll to position [233, 0]
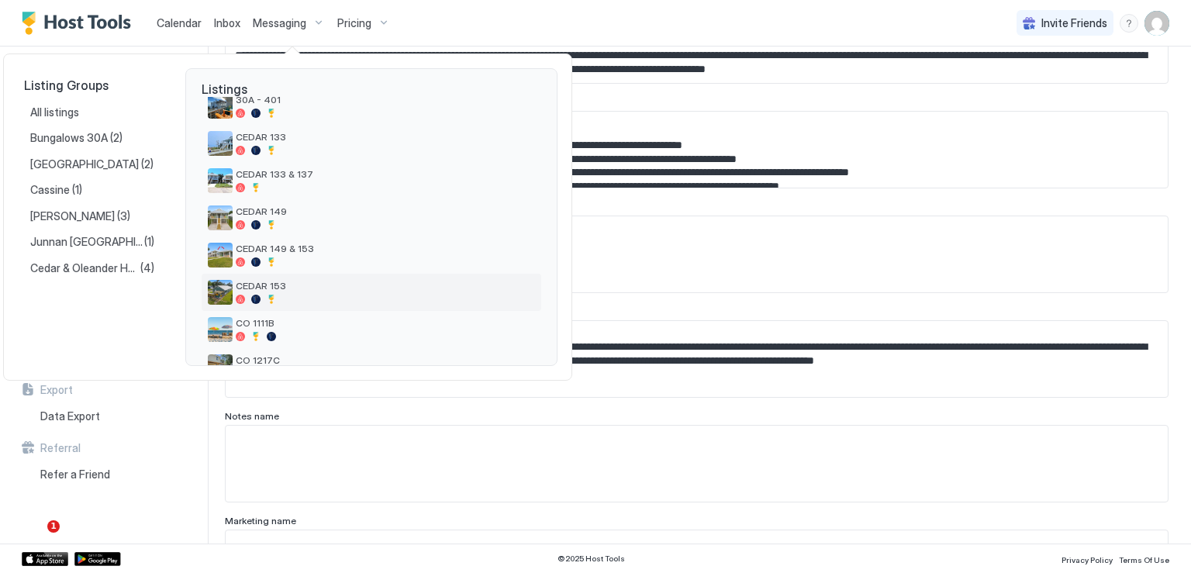
click at [471, 299] on div at bounding box center [385, 299] width 299 height 9
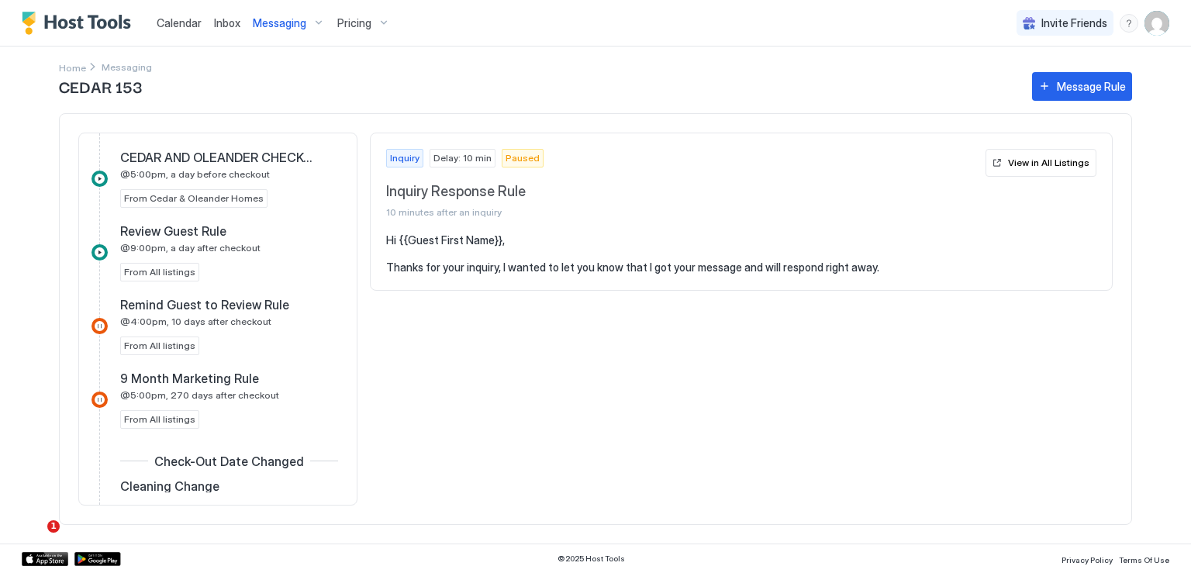
scroll to position [1079, 0]
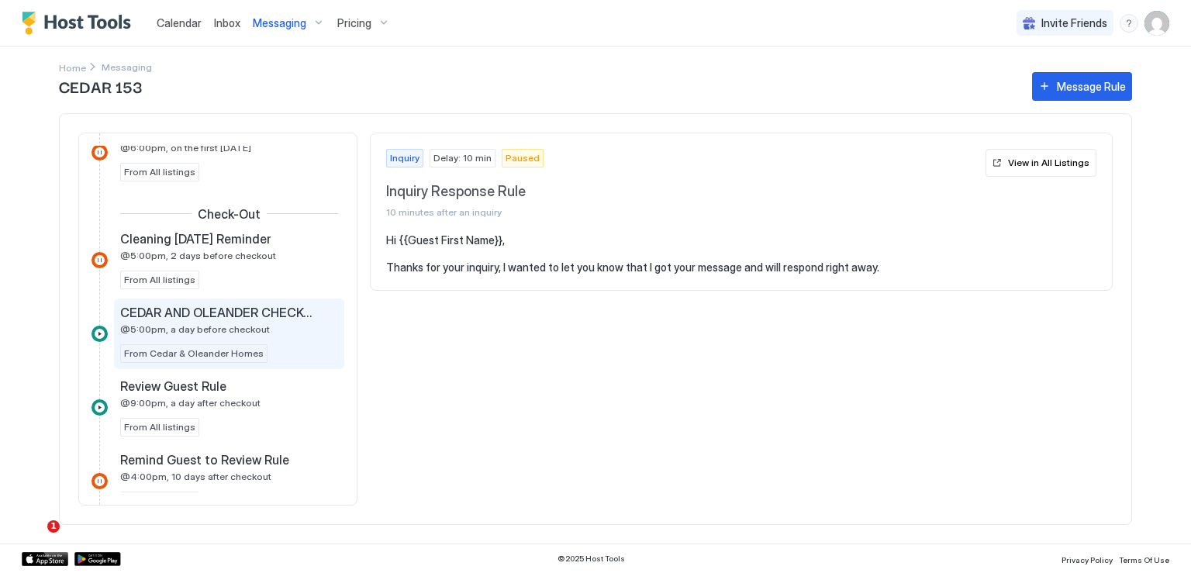
click at [257, 312] on span "CEDAR AND OLEANDER CHECKOUT" at bounding box center [216, 313] width 193 height 16
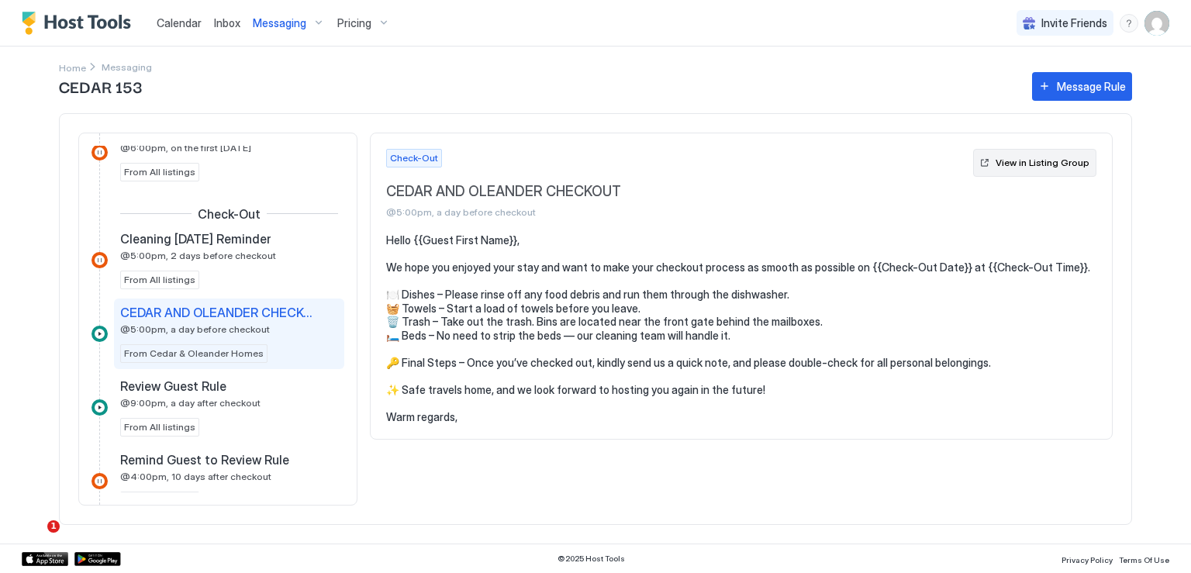
click at [1051, 163] on div "View in Listing Group" at bounding box center [1043, 163] width 94 height 14
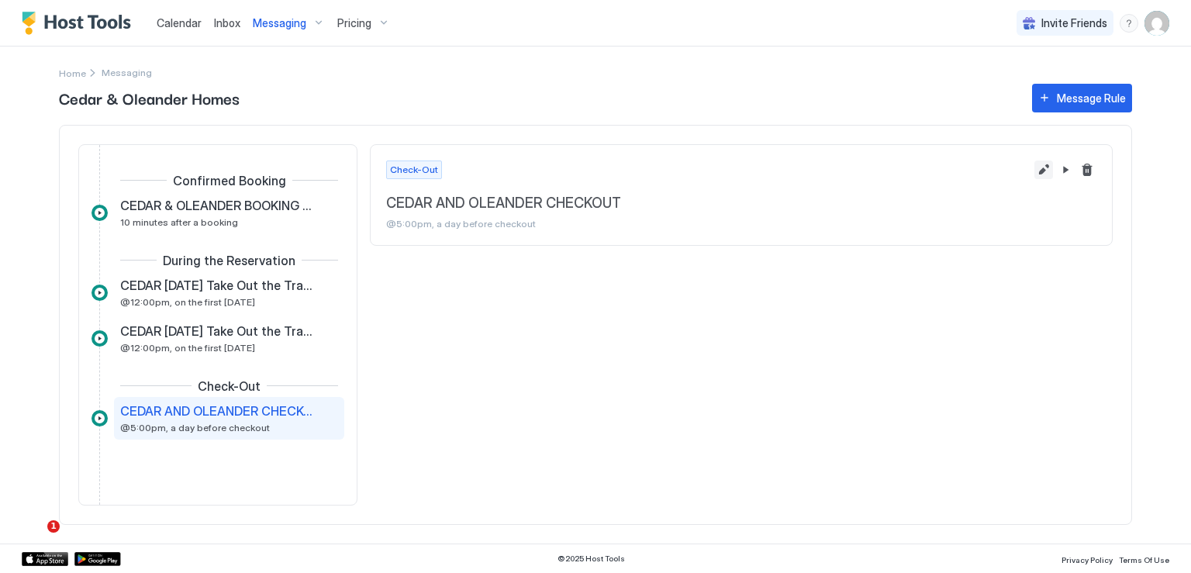
scroll to position [26, 0]
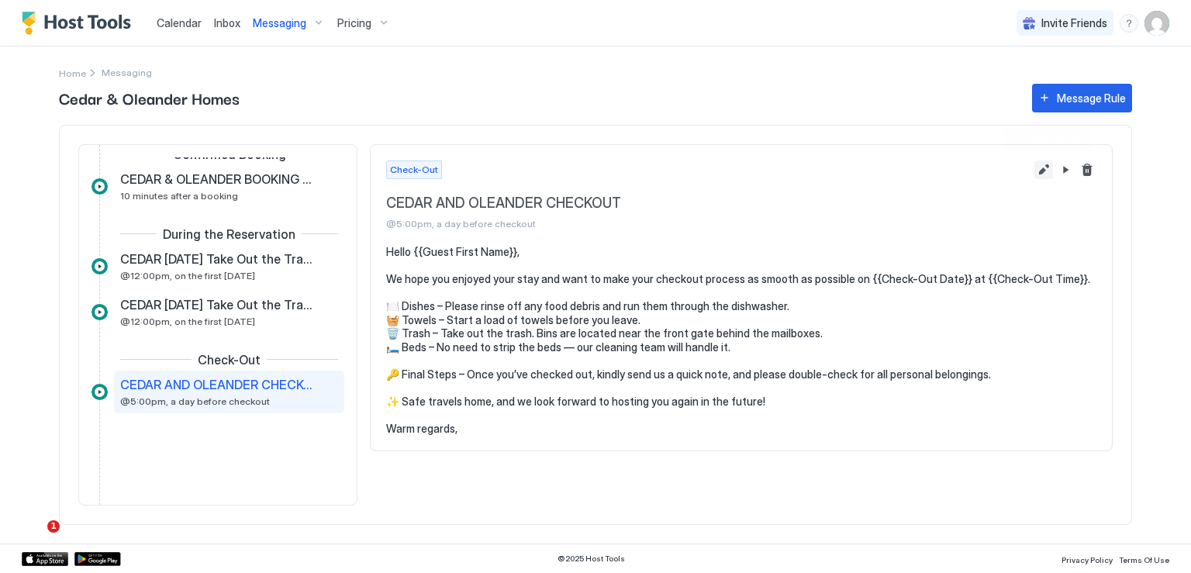
click at [1044, 171] on button "Edit message rule" at bounding box center [1043, 170] width 19 height 19
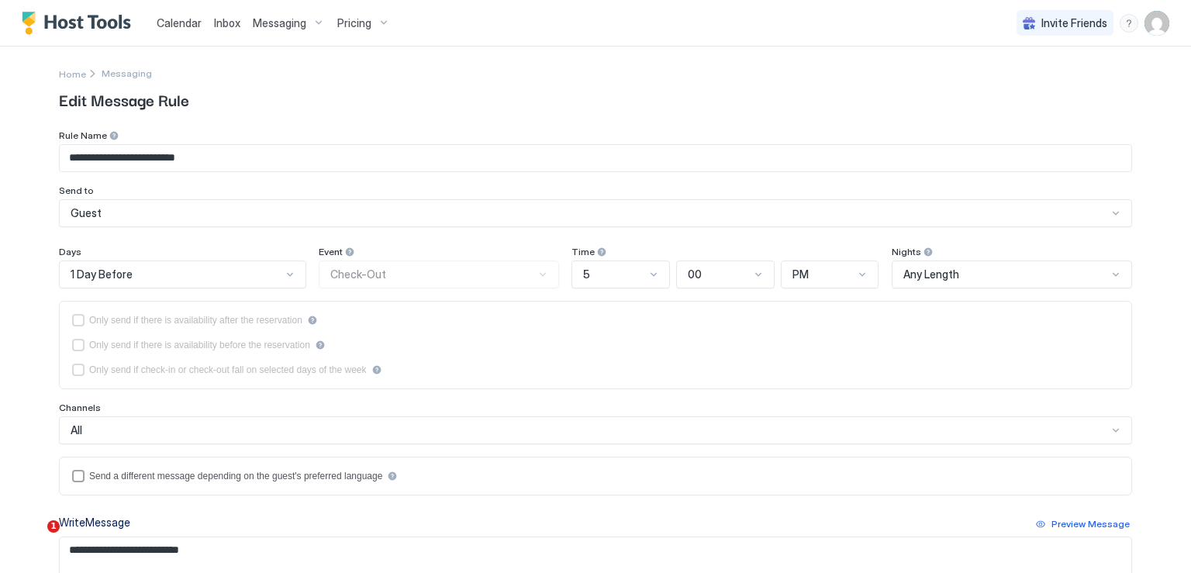
click at [647, 274] on div at bounding box center [653, 274] width 12 height 12
click at [593, 450] on div "8" at bounding box center [621, 445] width 97 height 30
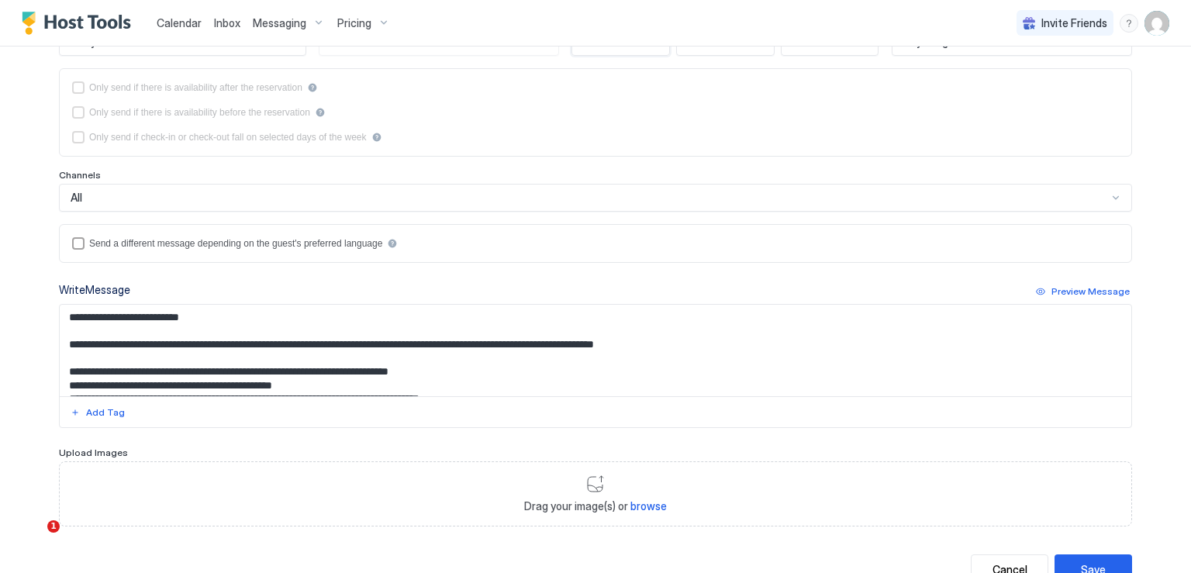
scroll to position [288, 0]
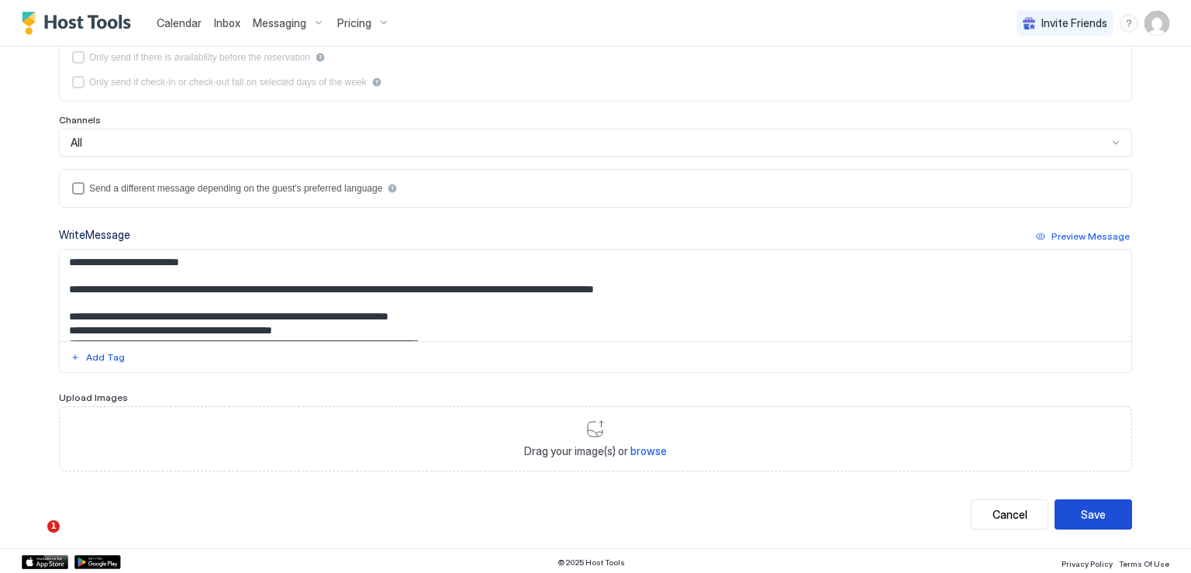
click at [1081, 506] on div "Save" at bounding box center [1093, 514] width 25 height 16
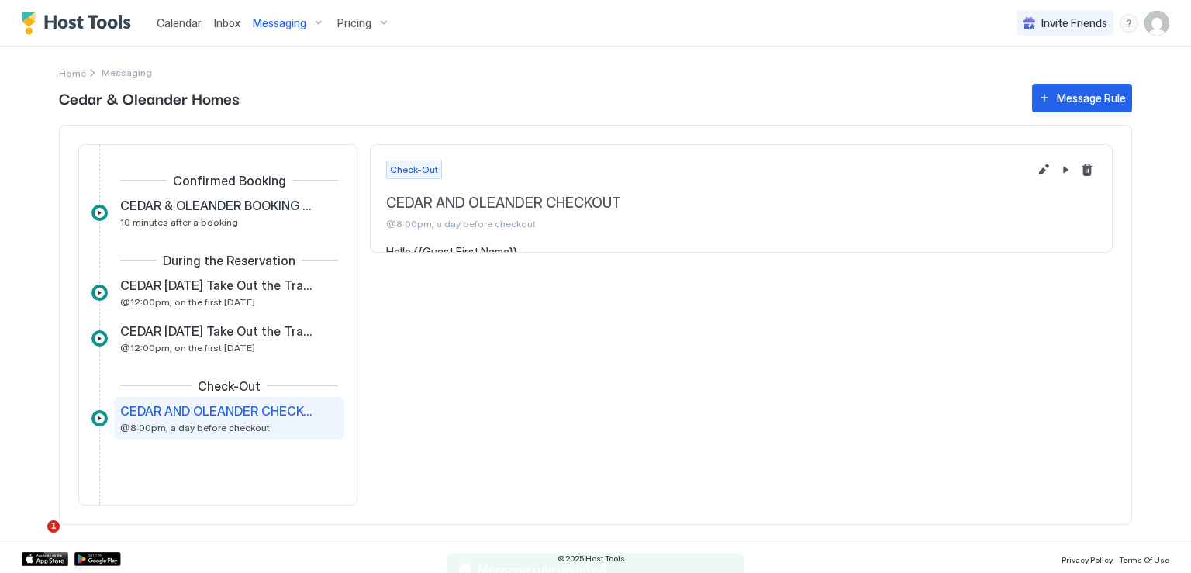
scroll to position [26, 0]
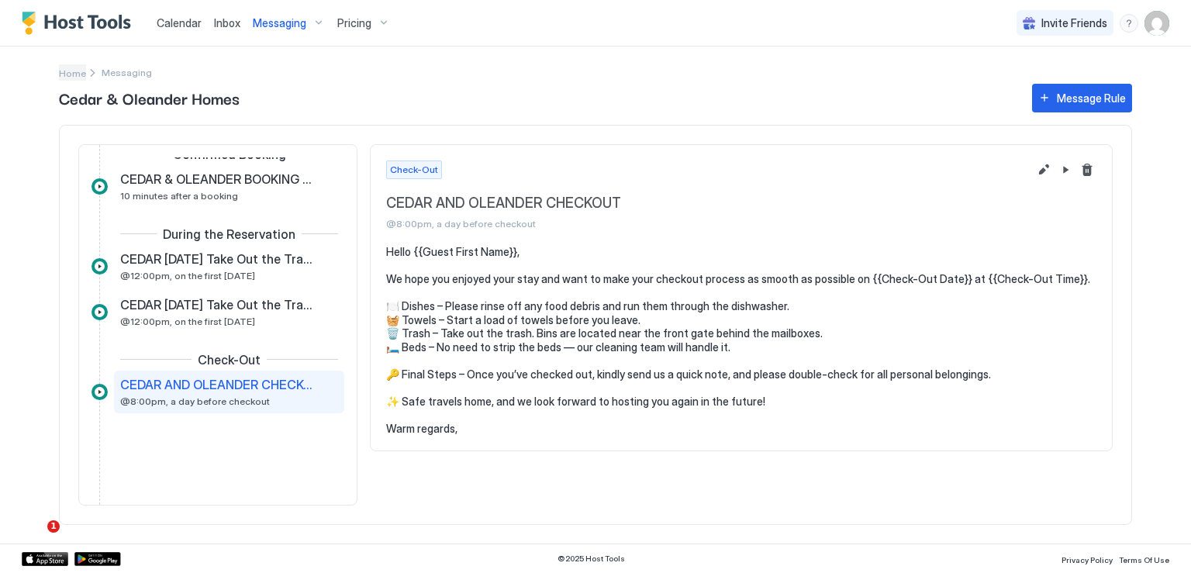
click at [67, 72] on span "Home" at bounding box center [72, 73] width 27 height 12
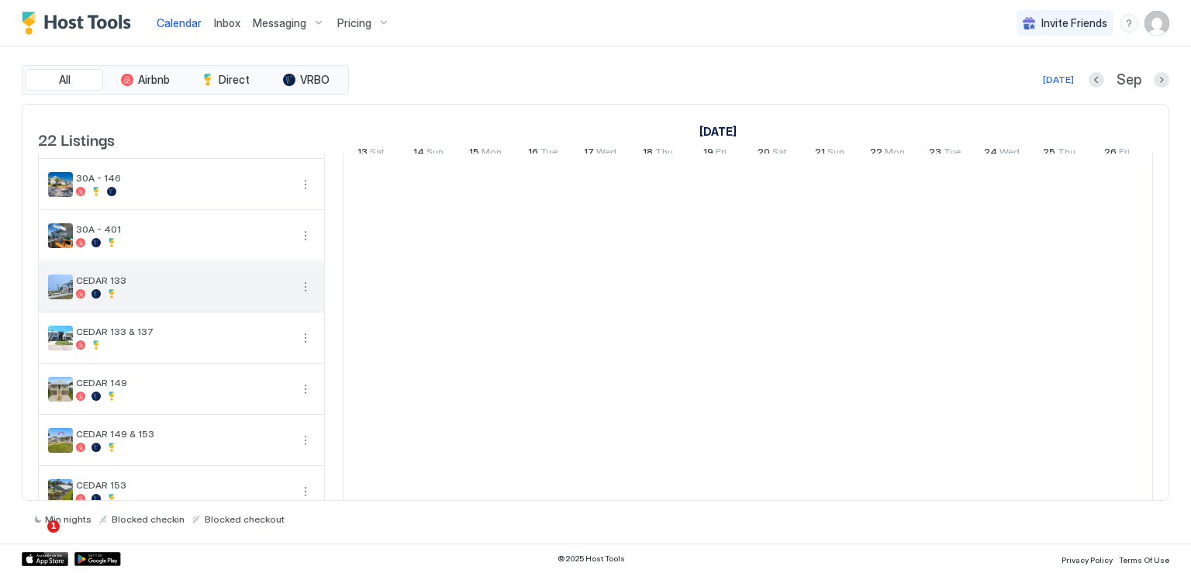
scroll to position [155, 0]
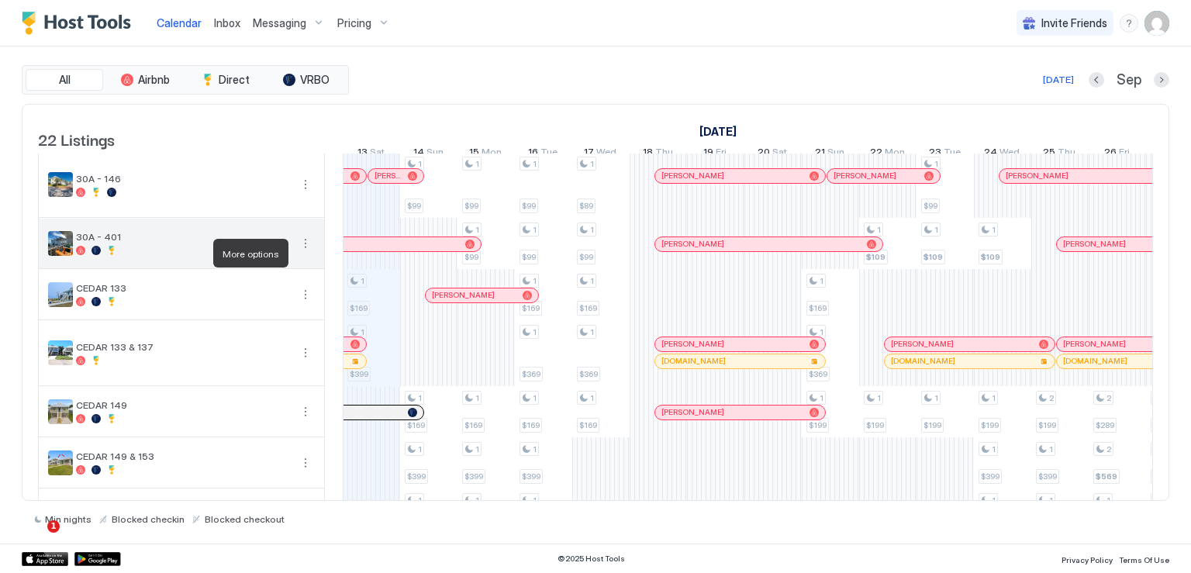
click at [303, 252] on button "More options" at bounding box center [305, 243] width 19 height 19
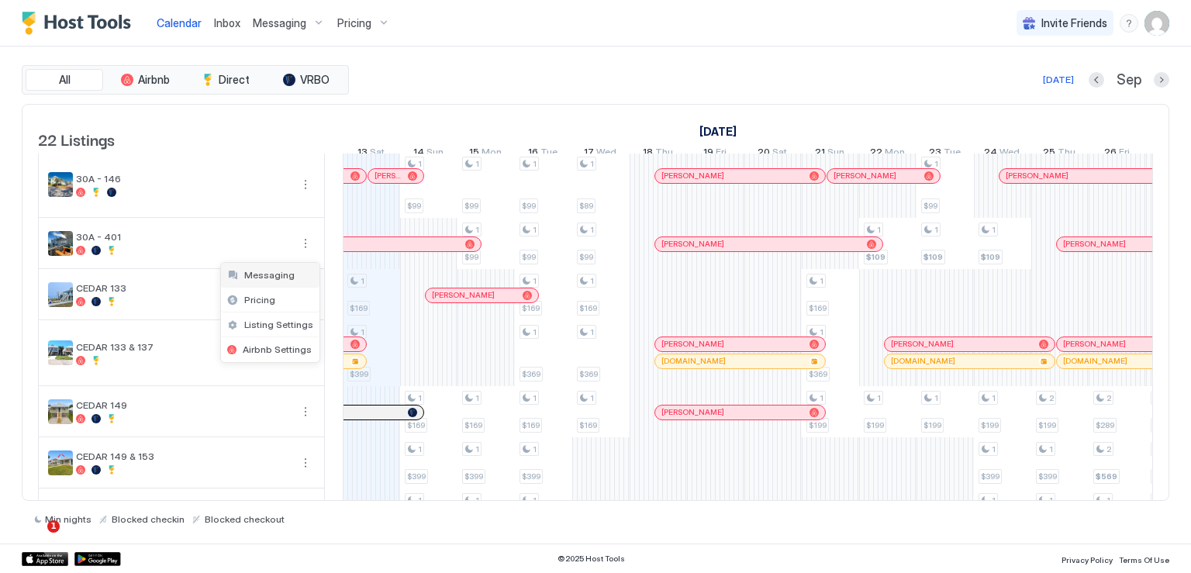
click at [277, 274] on span "Messaging" at bounding box center [269, 275] width 50 height 12
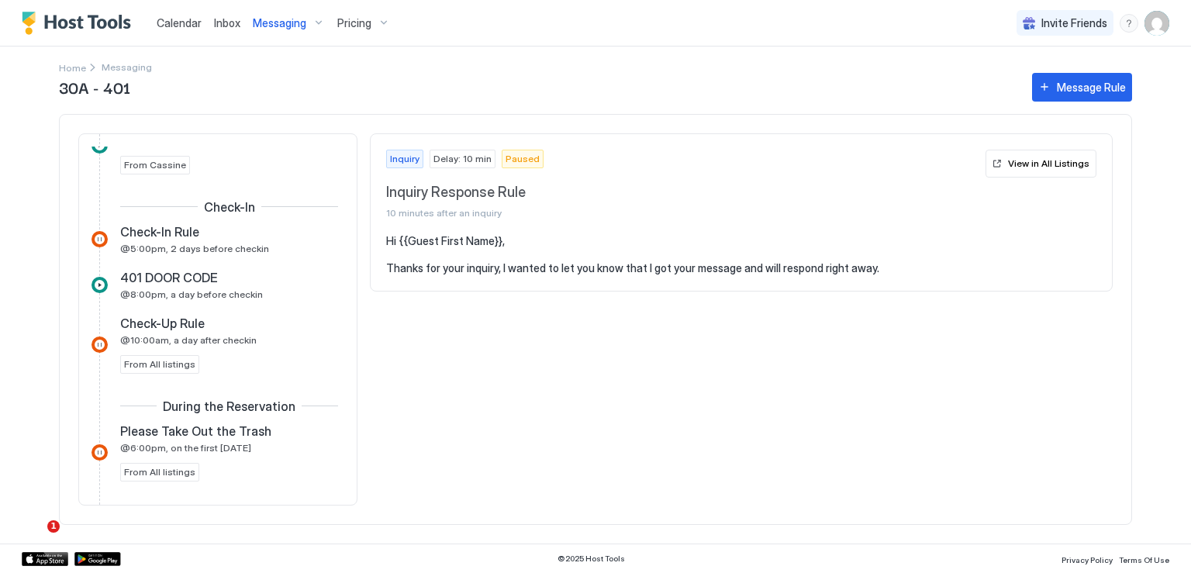
scroll to position [543, 0]
click at [232, 287] on span "@8:00pm, a day before checkin" at bounding box center [191, 293] width 143 height 12
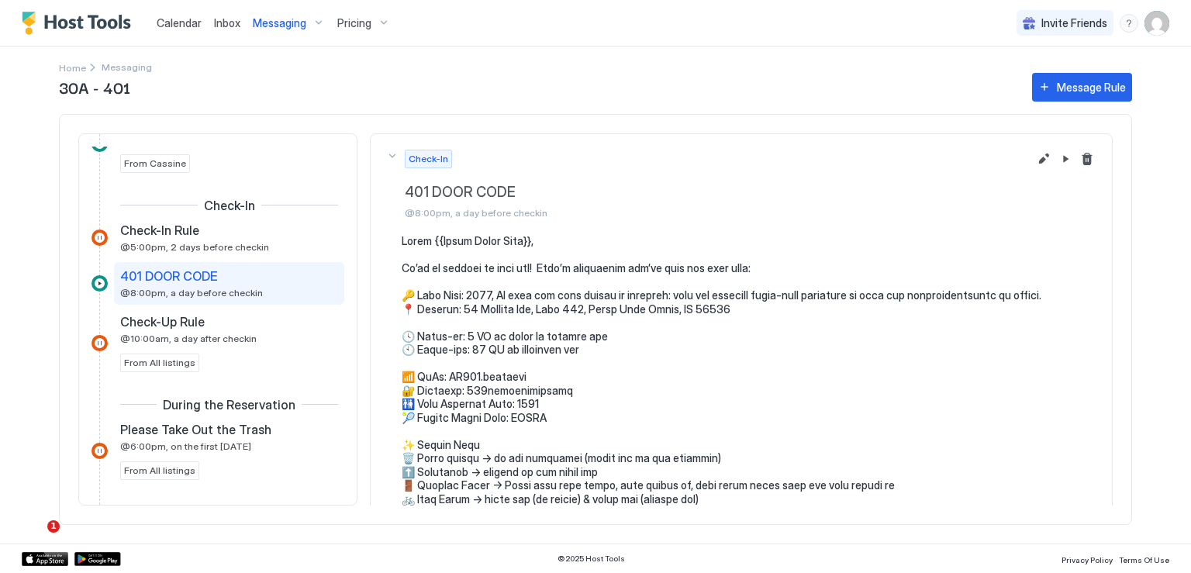
click at [408, 230] on button "Check-In 401 DOOR CODE @8:00pm, a day before checkin" at bounding box center [741, 184] width 741 height 101
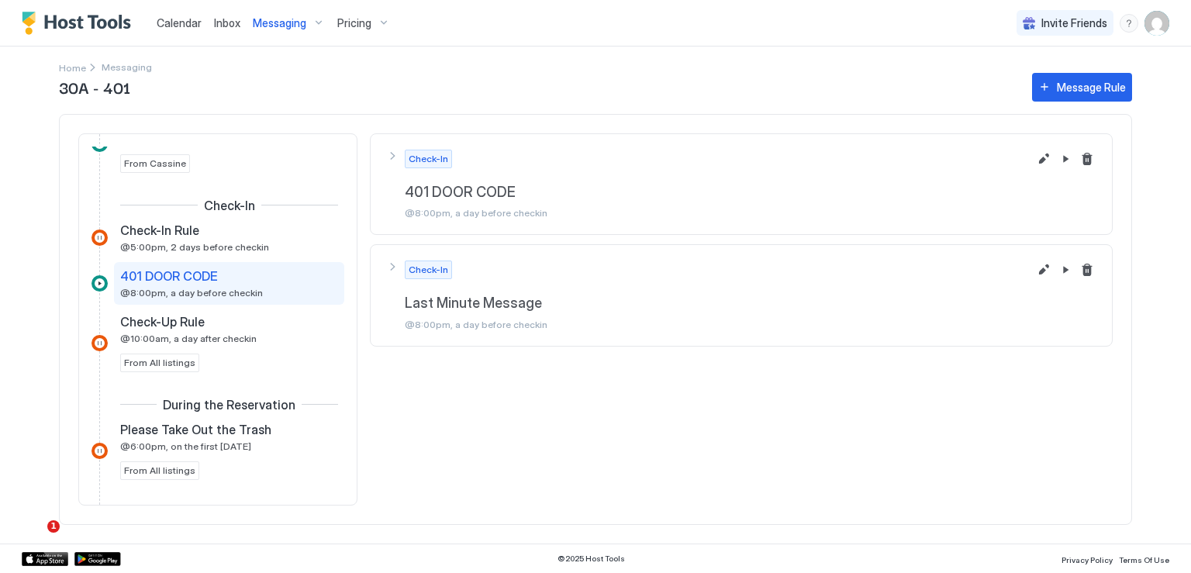
click at [410, 223] on button "Check-In 401 DOOR CODE @8:00pm, a day before checkin" at bounding box center [741, 184] width 741 height 101
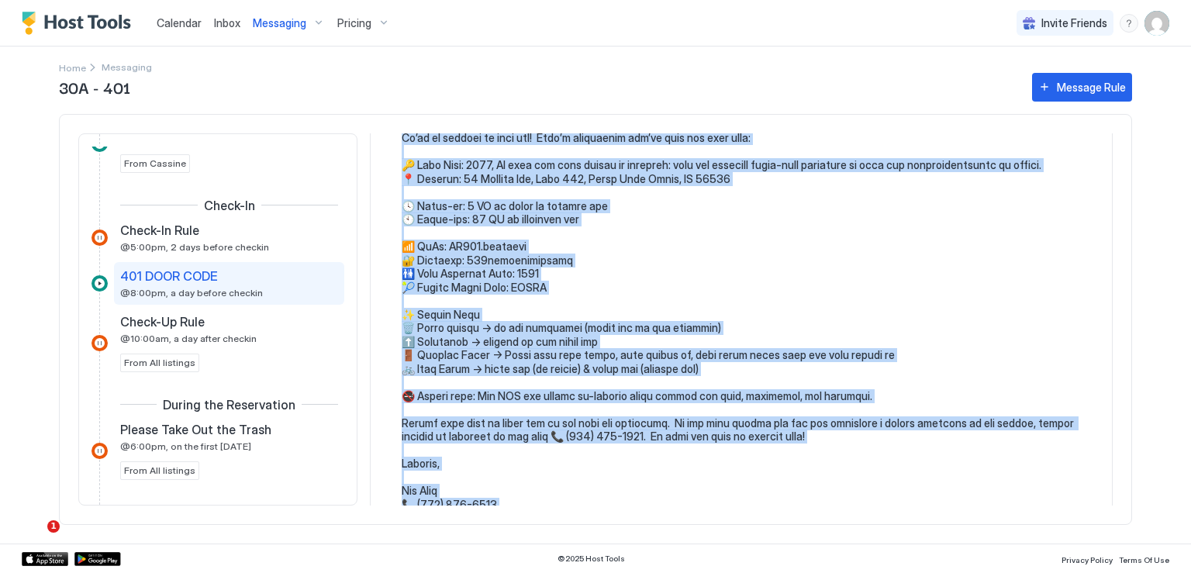
scroll to position [192, 0]
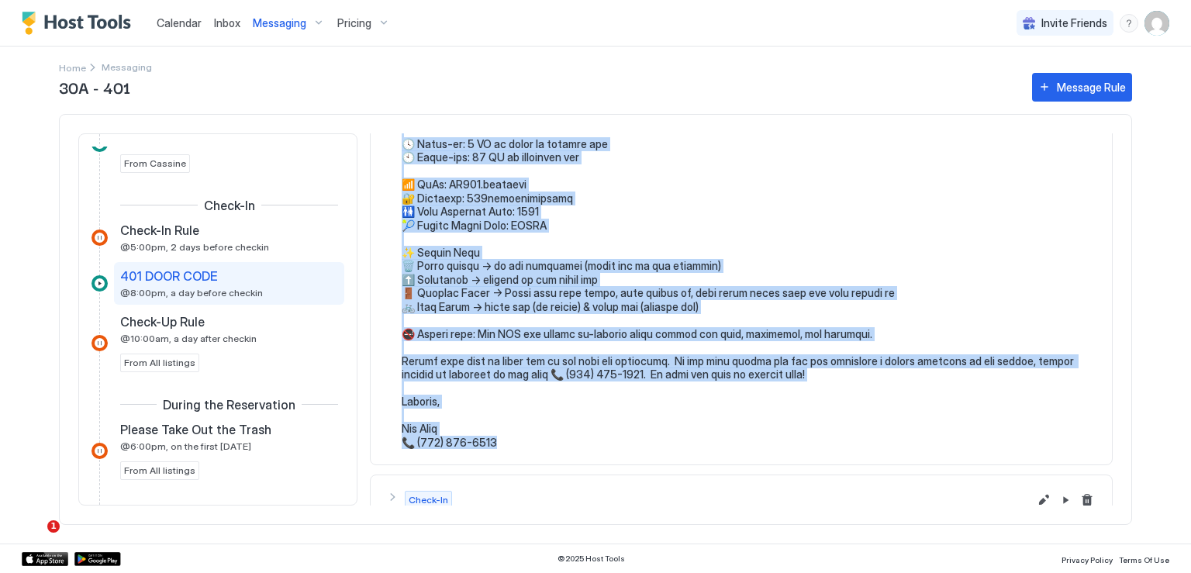
drag, startPoint x: 402, startPoint y: 240, endPoint x: 521, endPoint y: 440, distance: 231.9
click at [521, 440] on pre at bounding box center [749, 245] width 695 height 407
copy pre "Lorem {{Ipsum Dolor Sita}}, Co’ad el seddoei te inci utl! Etdo’m aliquaenim adm…"
click at [78, 66] on span "Home" at bounding box center [72, 68] width 27 height 12
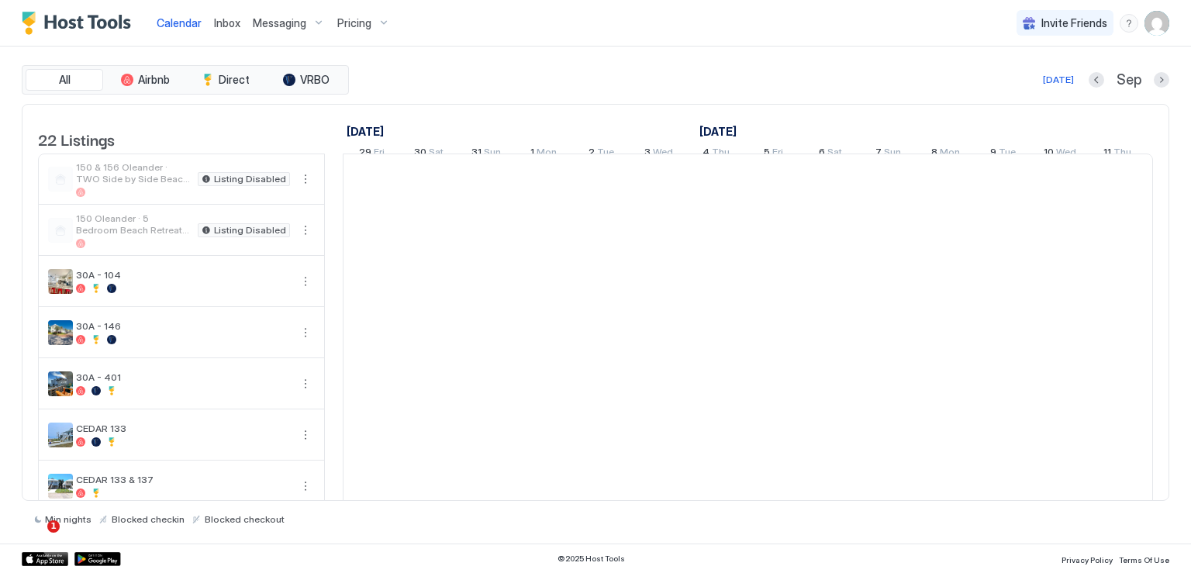
scroll to position [0, 861]
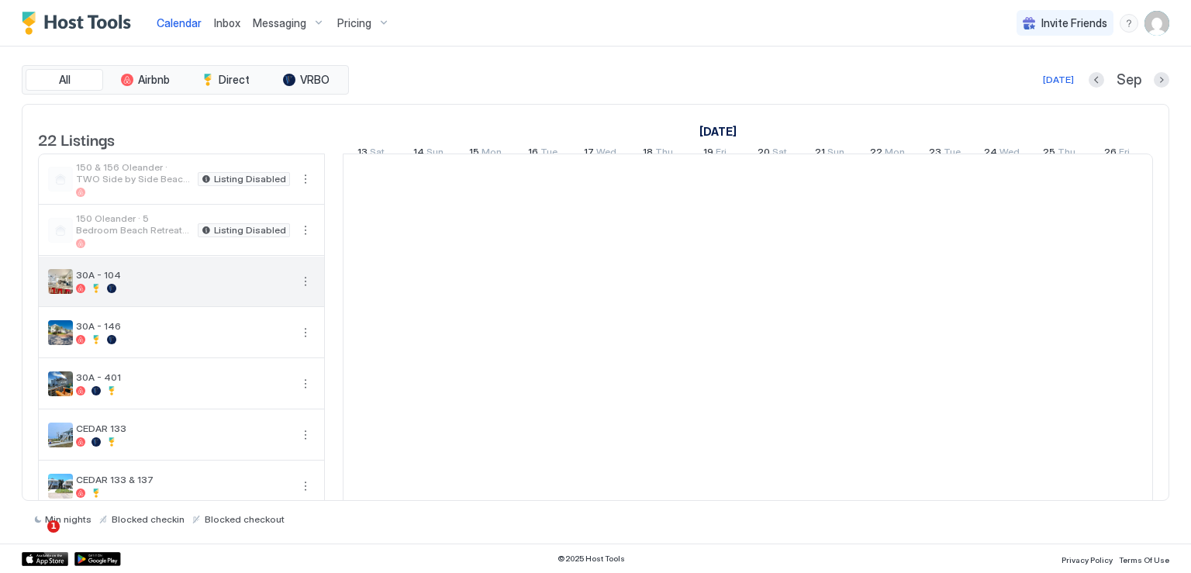
click at [305, 291] on button "More options" at bounding box center [305, 281] width 19 height 19
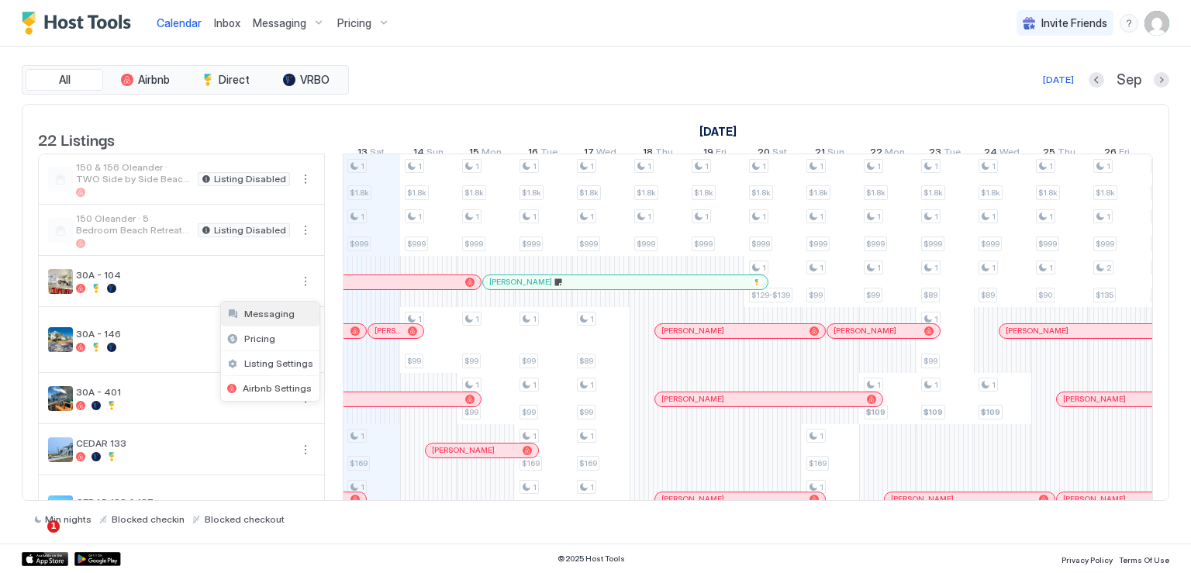
click at [273, 317] on span "Messaging" at bounding box center [269, 314] width 50 height 12
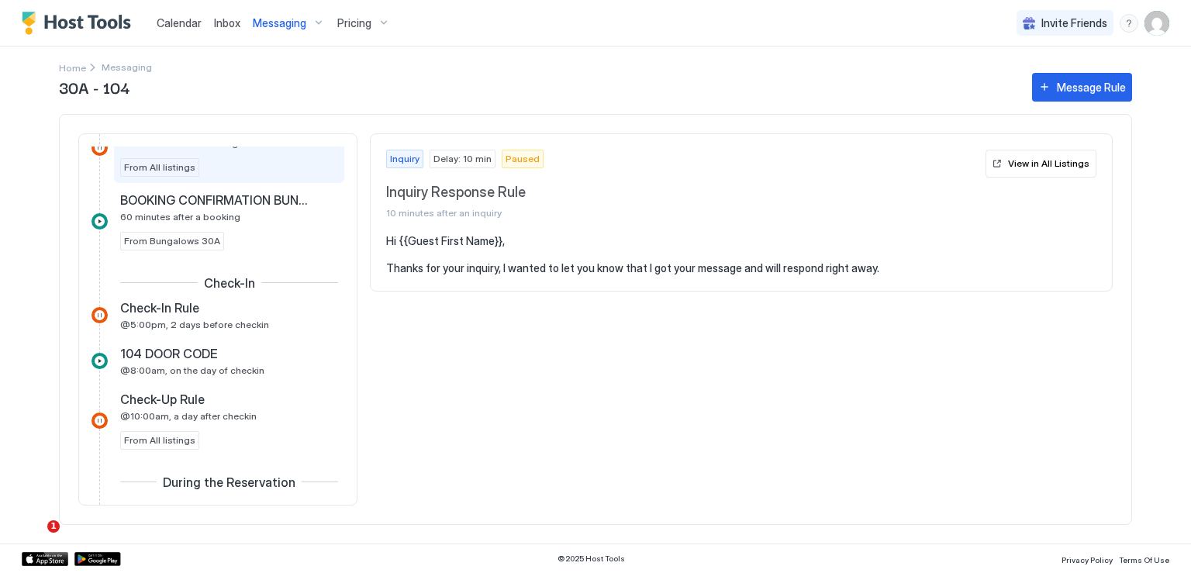
scroll to position [620, 0]
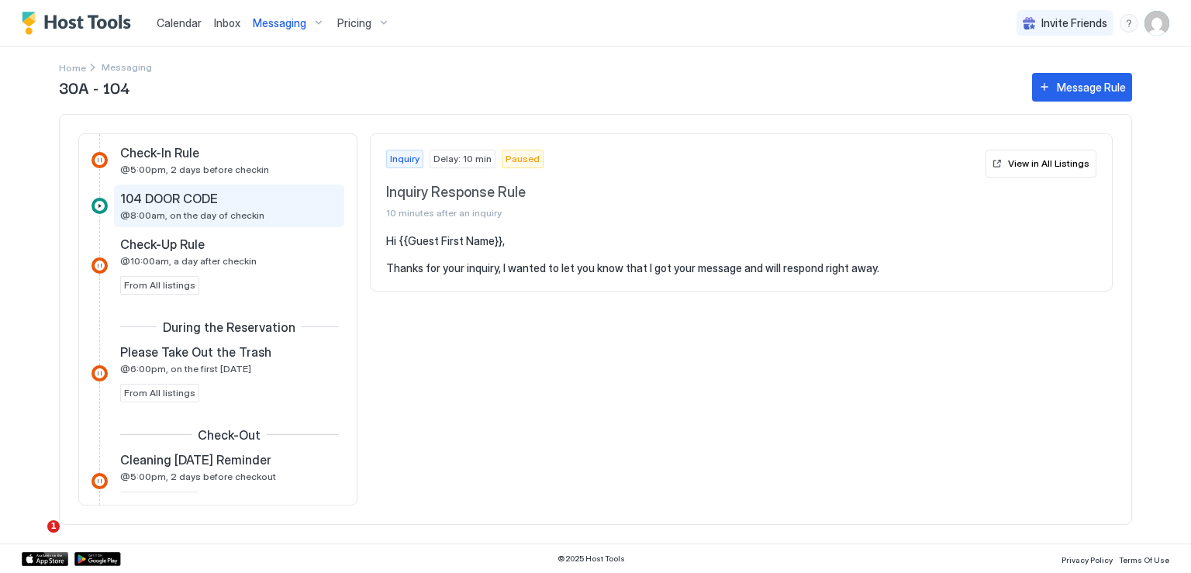
click at [194, 216] on span "@8:00am, on the day of checkin" at bounding box center [192, 215] width 144 height 12
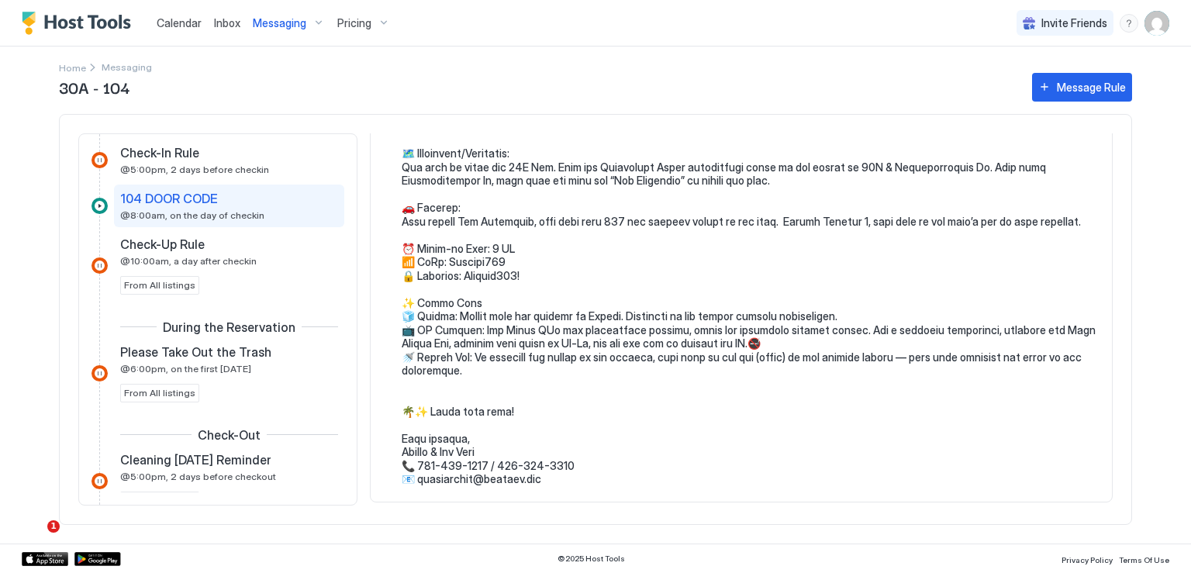
scroll to position [233, 0]
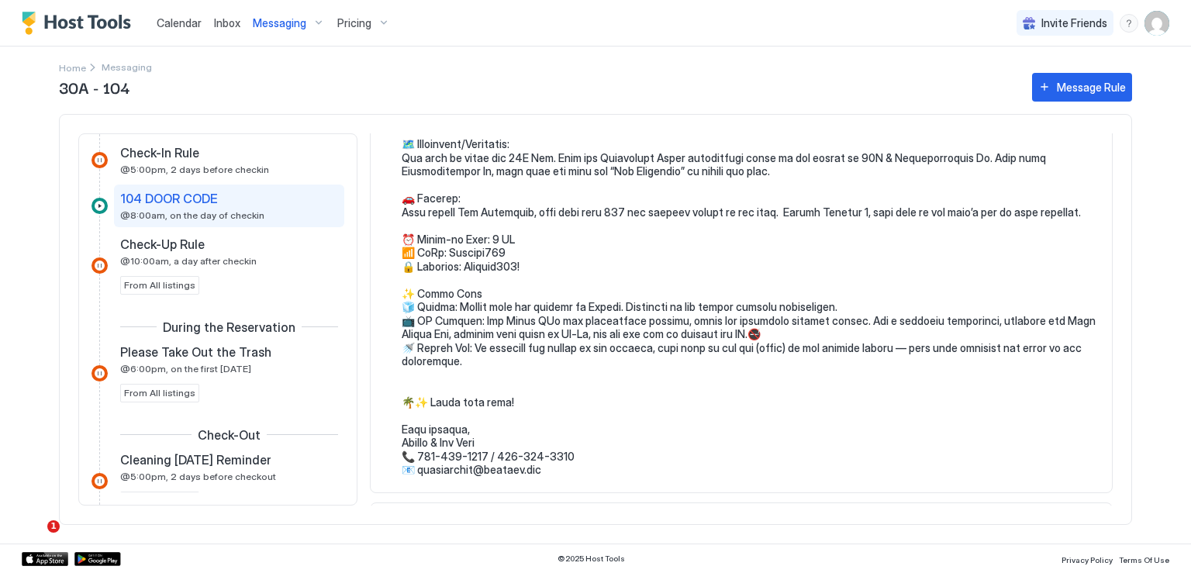
click at [433, 306] on pre at bounding box center [749, 239] width 695 height 475
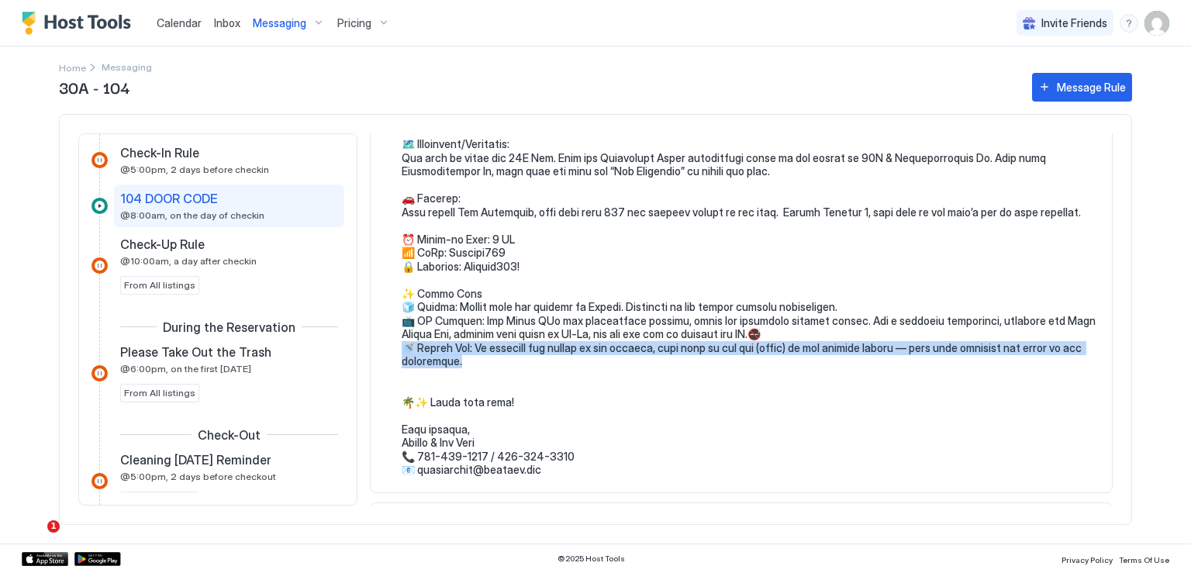
drag, startPoint x: 407, startPoint y: 343, endPoint x: 475, endPoint y: 357, distance: 68.9
click at [475, 357] on pre at bounding box center [749, 239] width 695 height 475
copy pre "ip: To activate the shower in the bathtub, pull down on the end (snout) of the …"
